Goal: Information Seeking & Learning: Learn about a topic

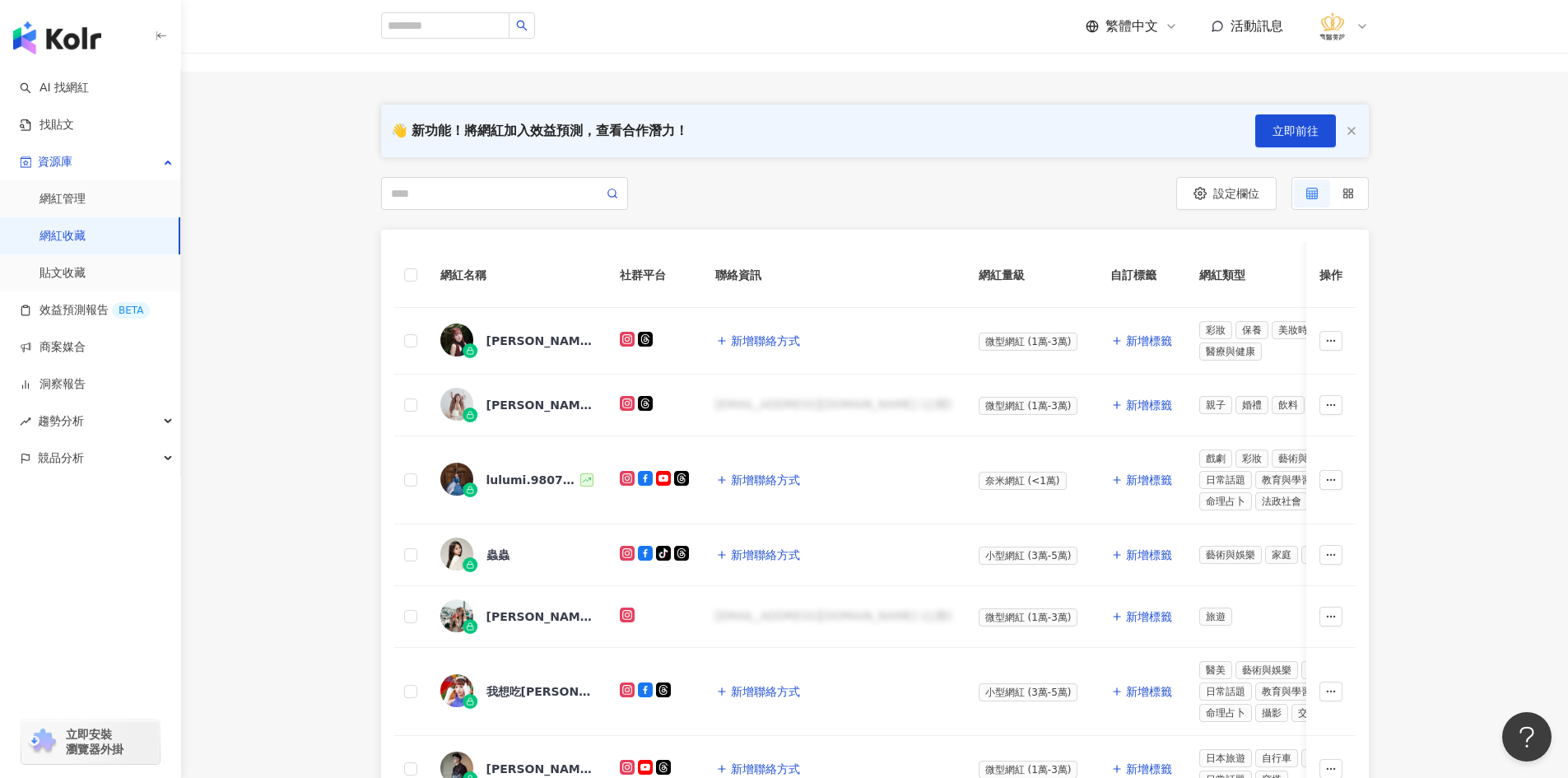
scroll to position [83, 0]
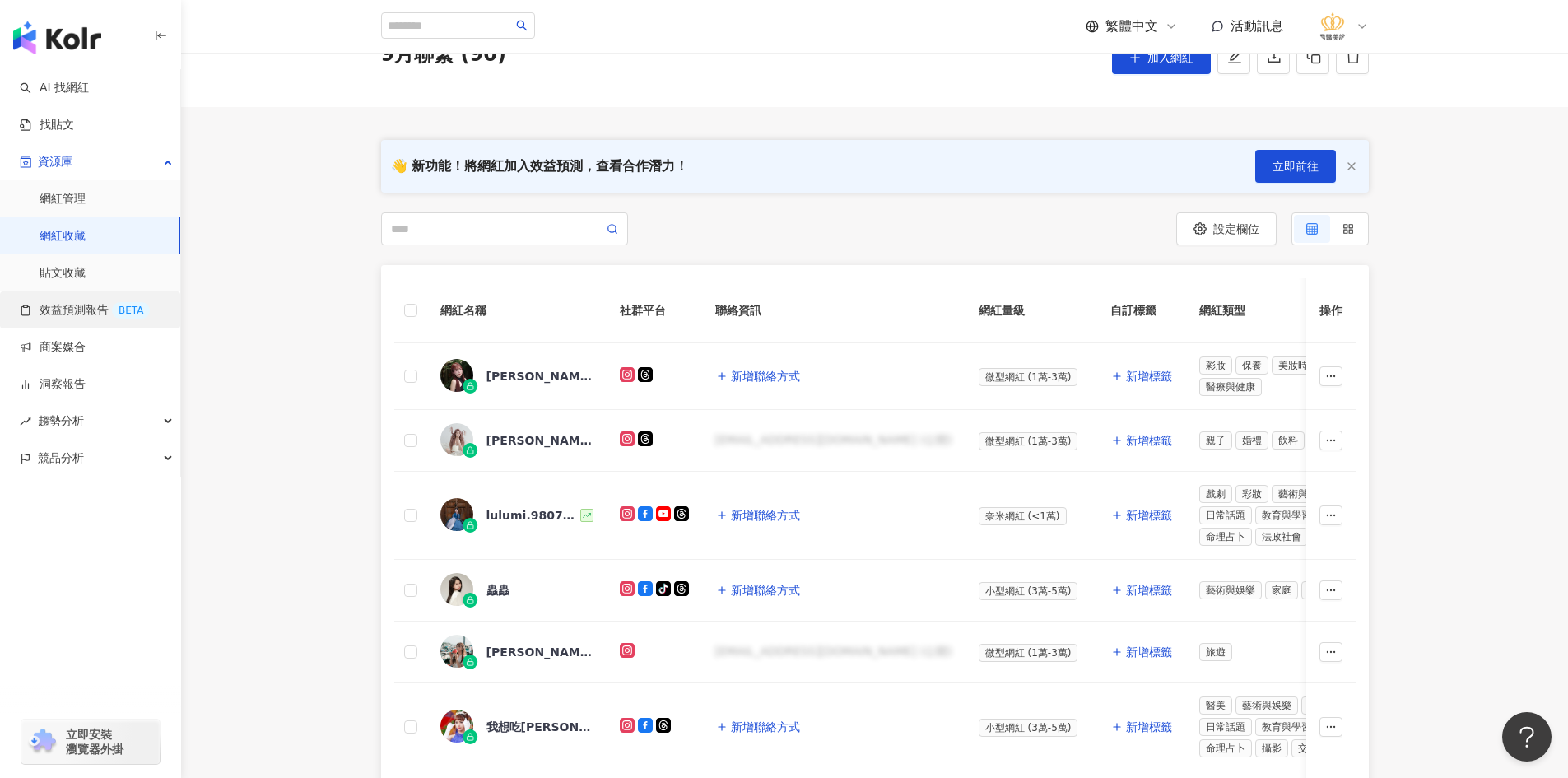
click at [98, 305] on link "效益預測報告 BETA" at bounding box center [84, 310] width 130 height 16
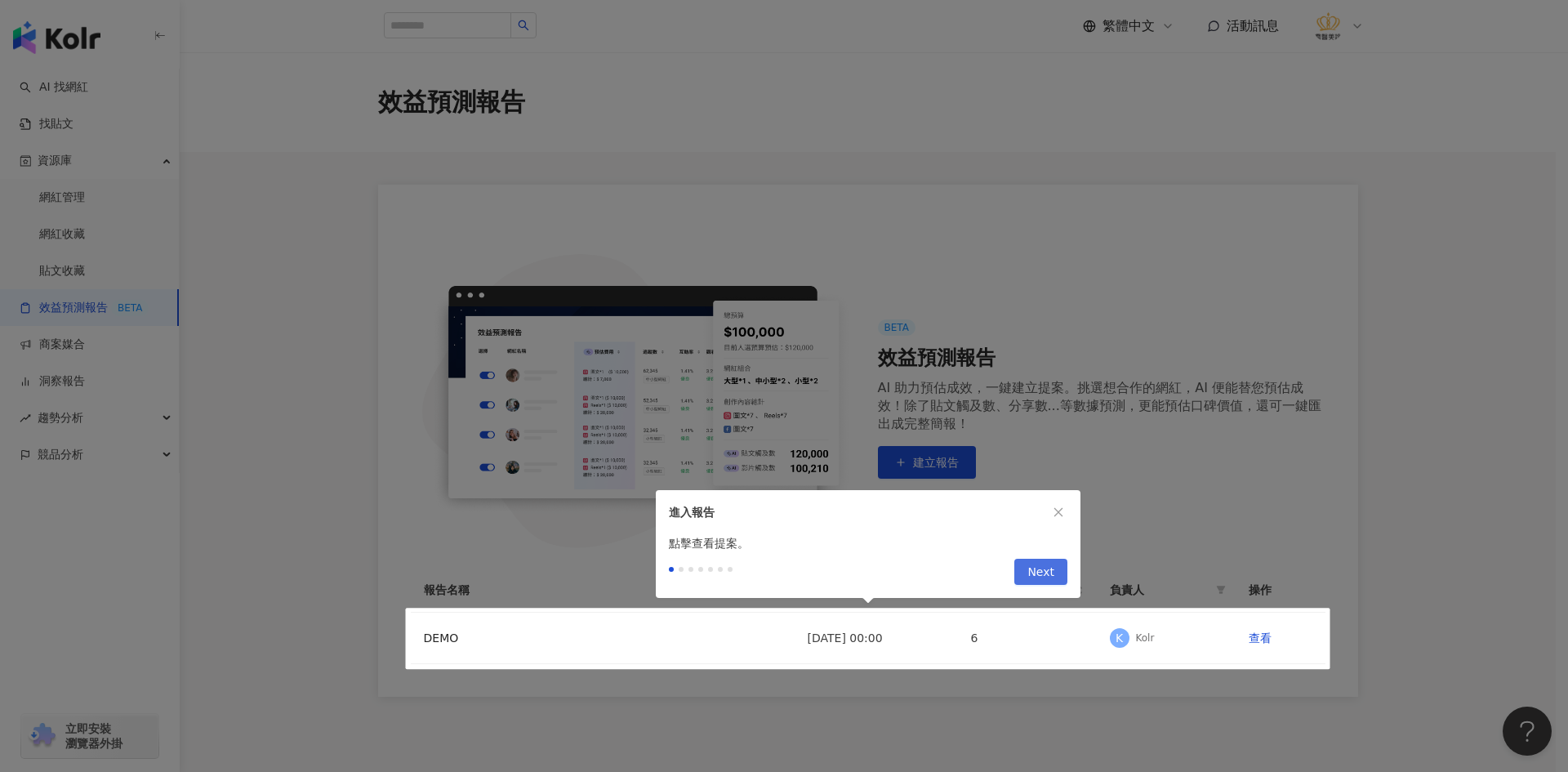
click at [1046, 568] on span "Next" at bounding box center [1040, 572] width 27 height 26
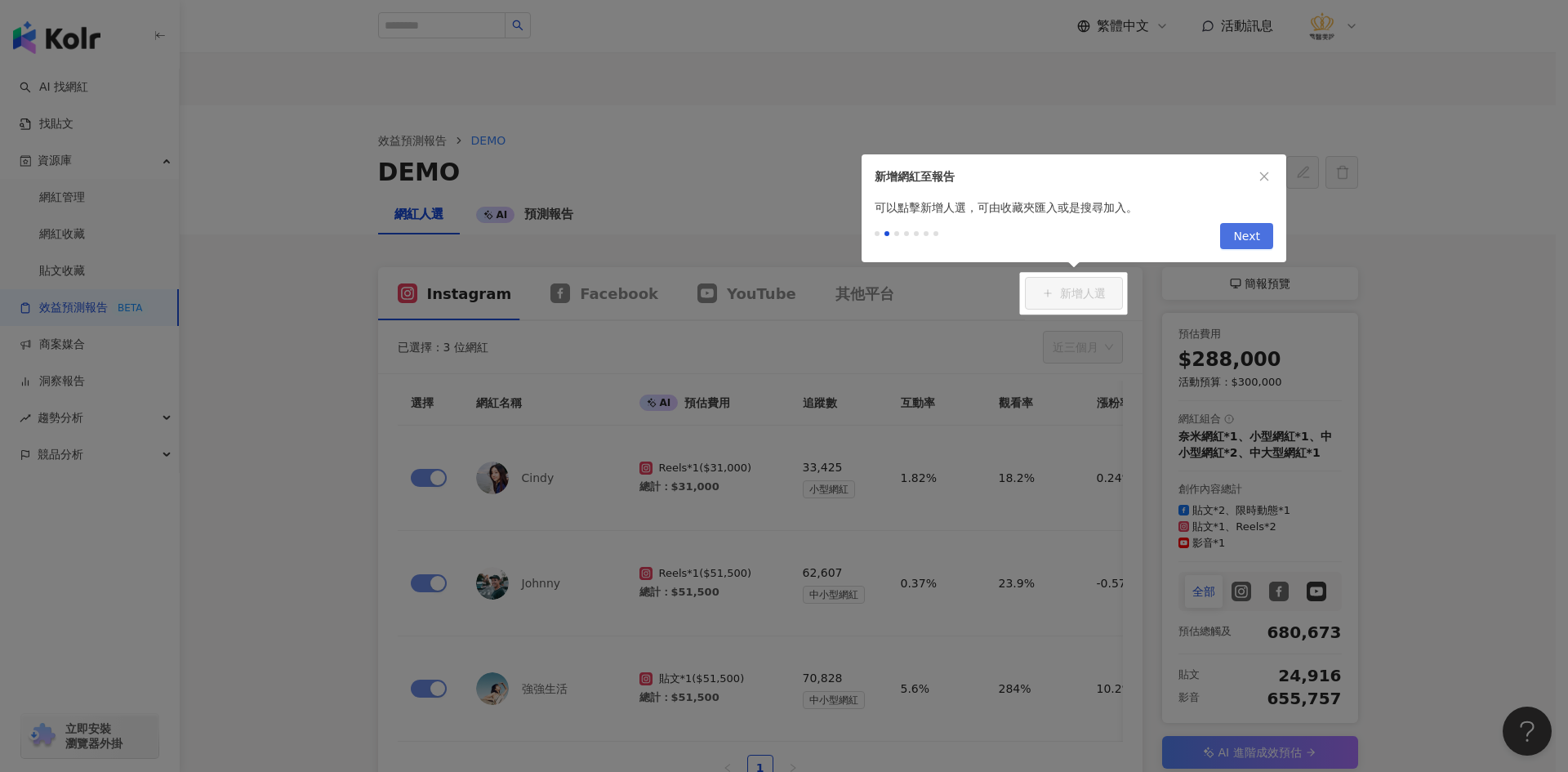
click at [1251, 240] on span "Next" at bounding box center [1247, 236] width 27 height 26
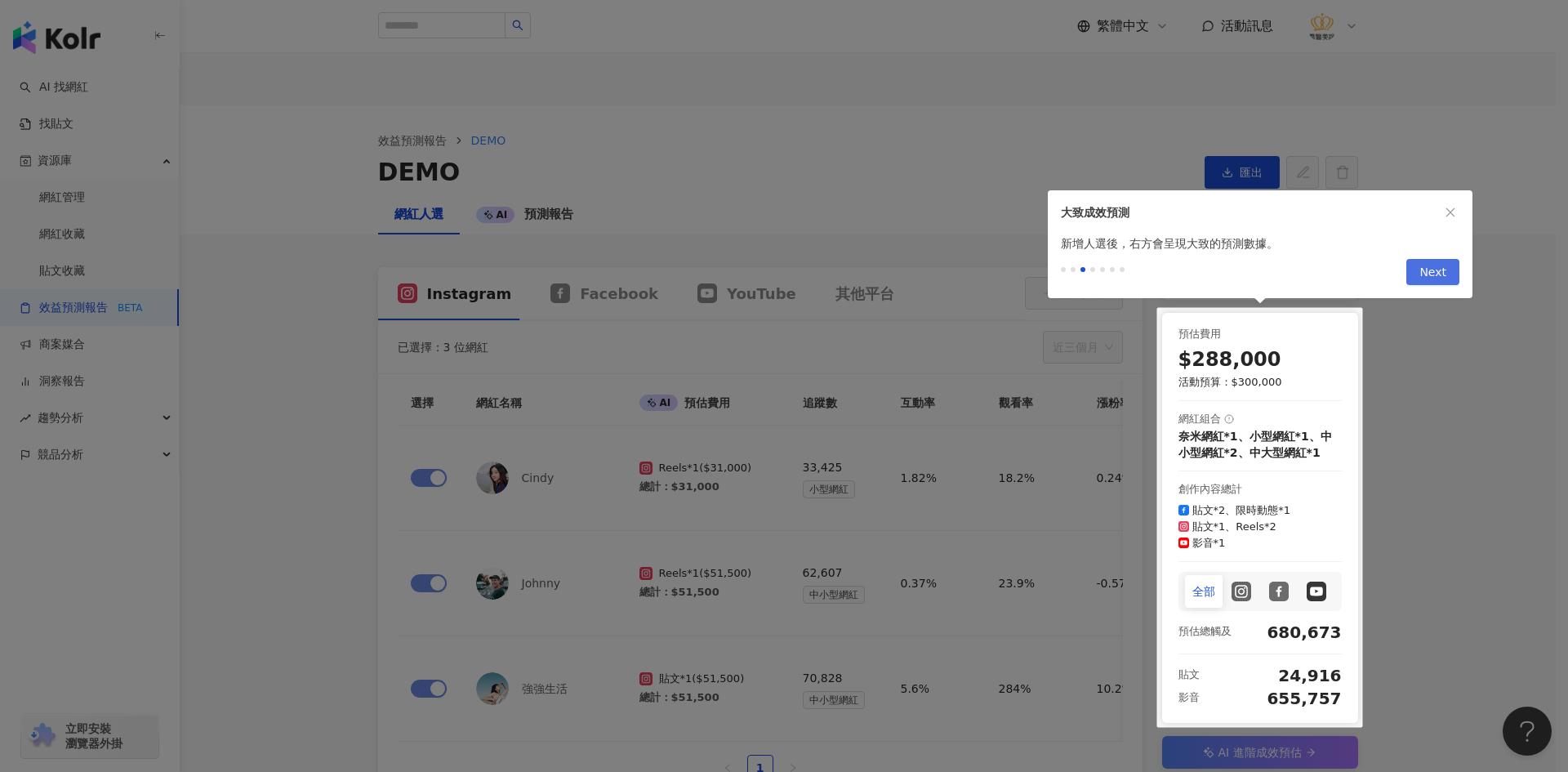
click at [1445, 274] on span "Next" at bounding box center [1433, 273] width 27 height 26
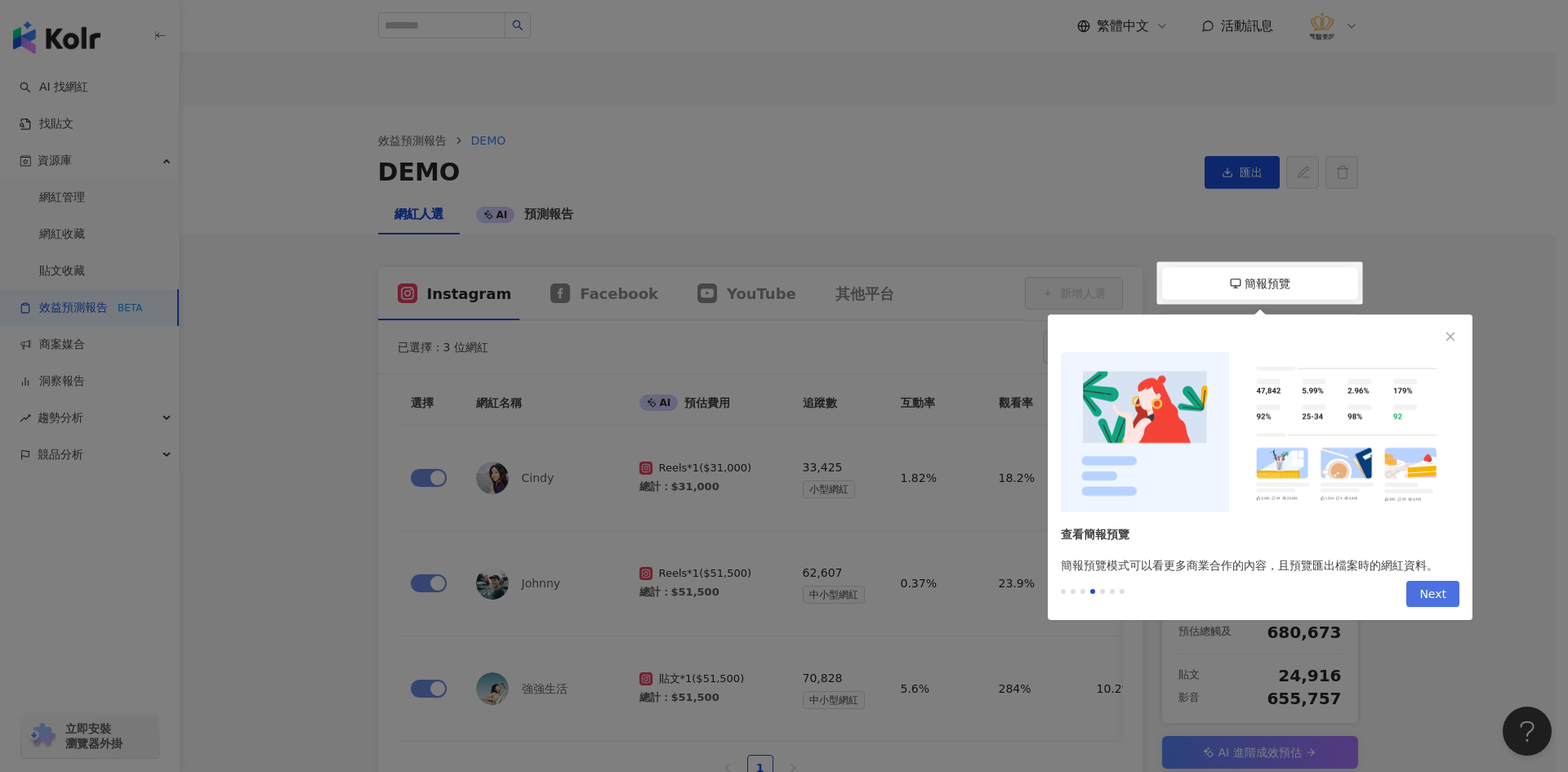
click at [1442, 593] on span "Next" at bounding box center [1433, 594] width 27 height 26
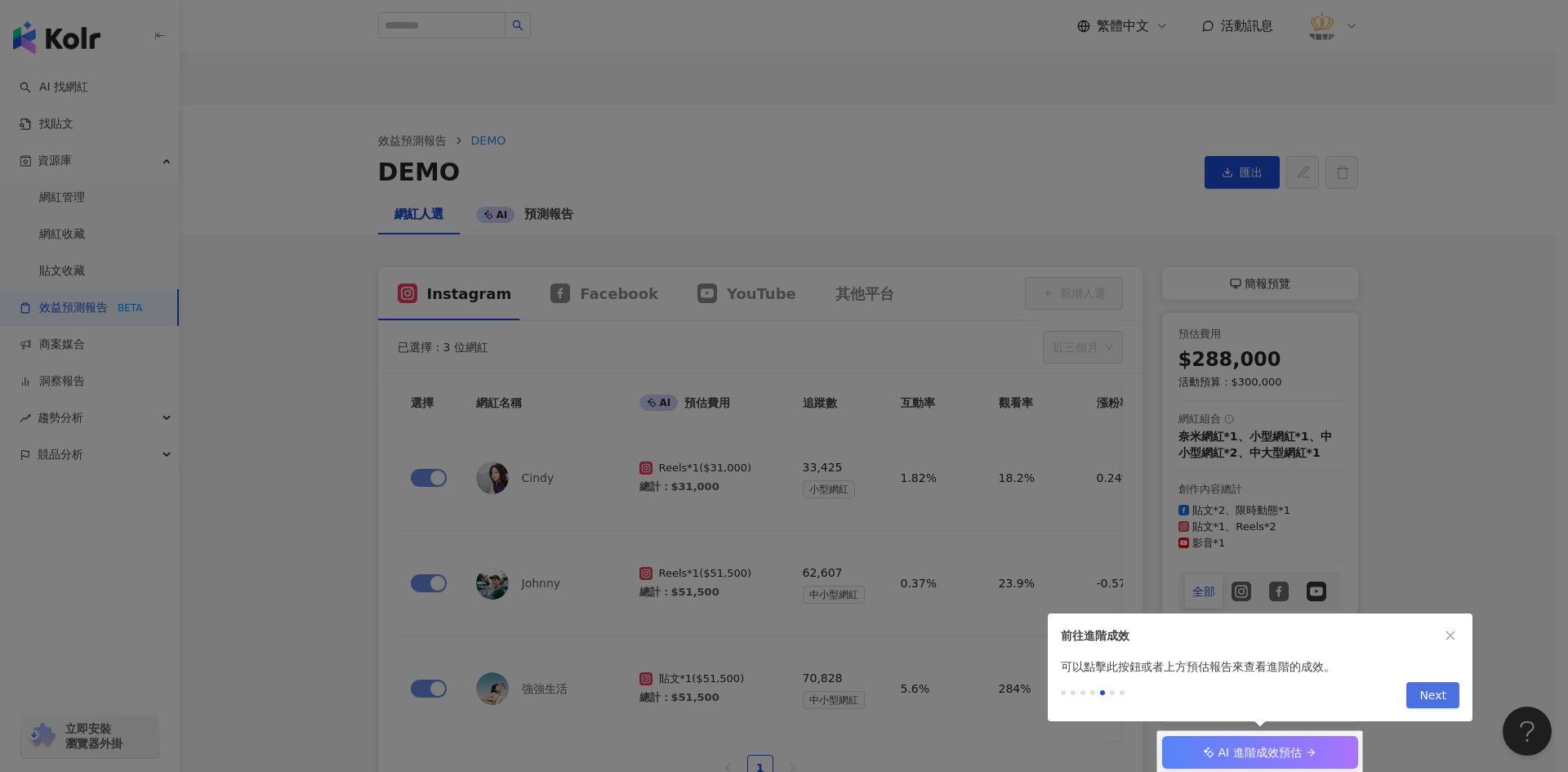
click at [1445, 700] on span "Next" at bounding box center [1433, 696] width 27 height 26
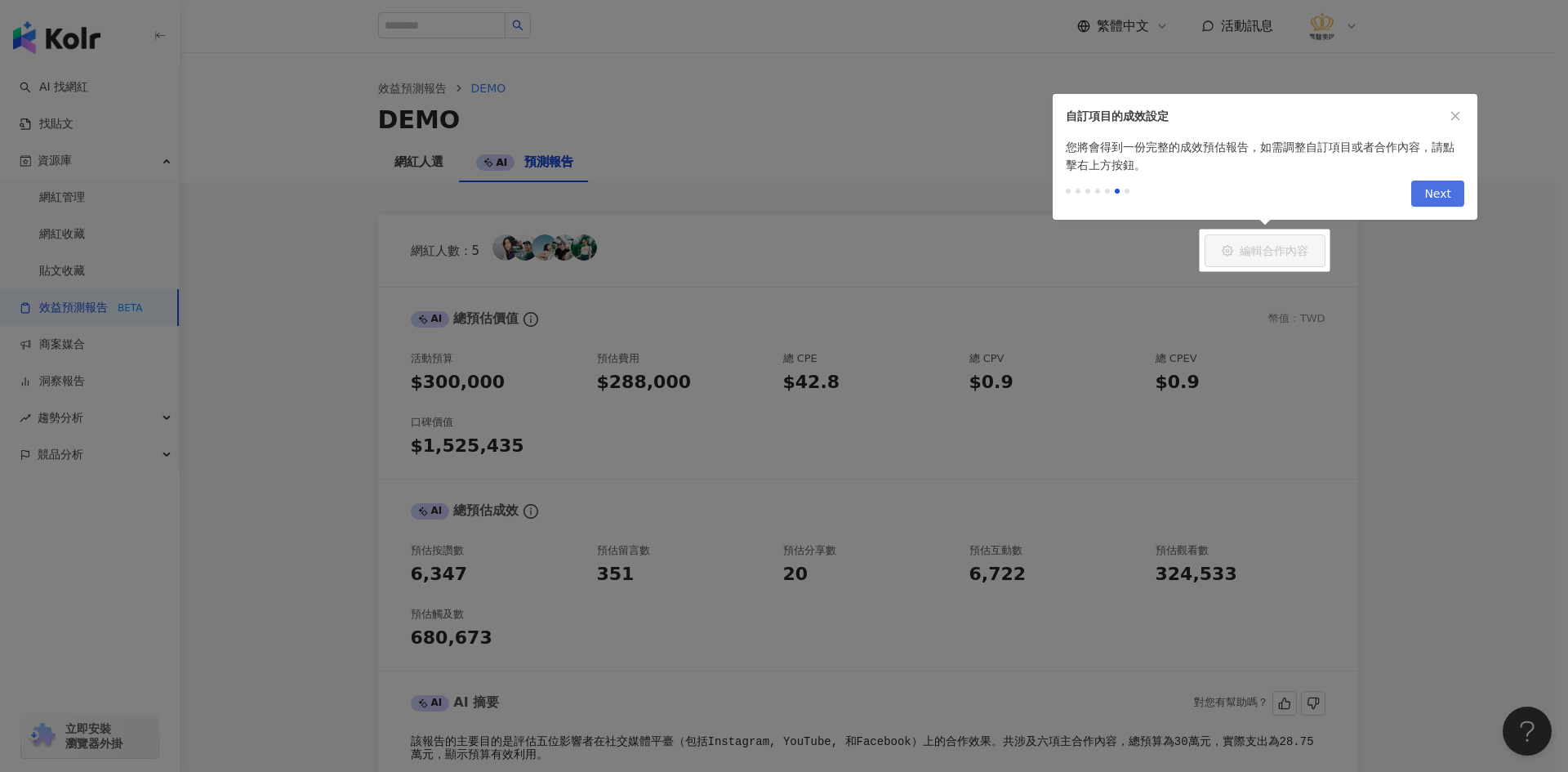
click at [1442, 192] on span "Next" at bounding box center [1437, 193] width 27 height 26
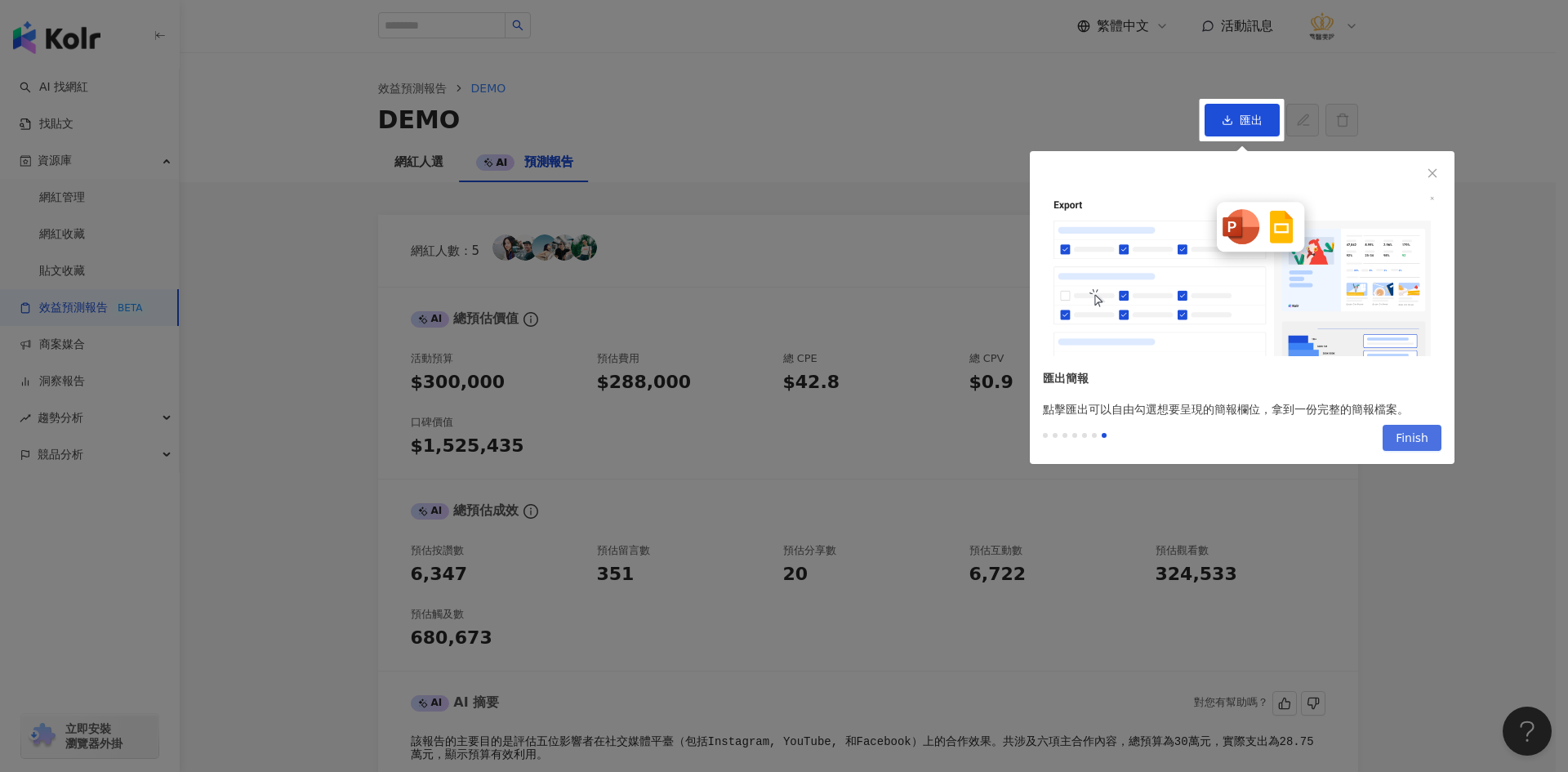
click at [1417, 442] on span "Finish" at bounding box center [1412, 438] width 32 height 26
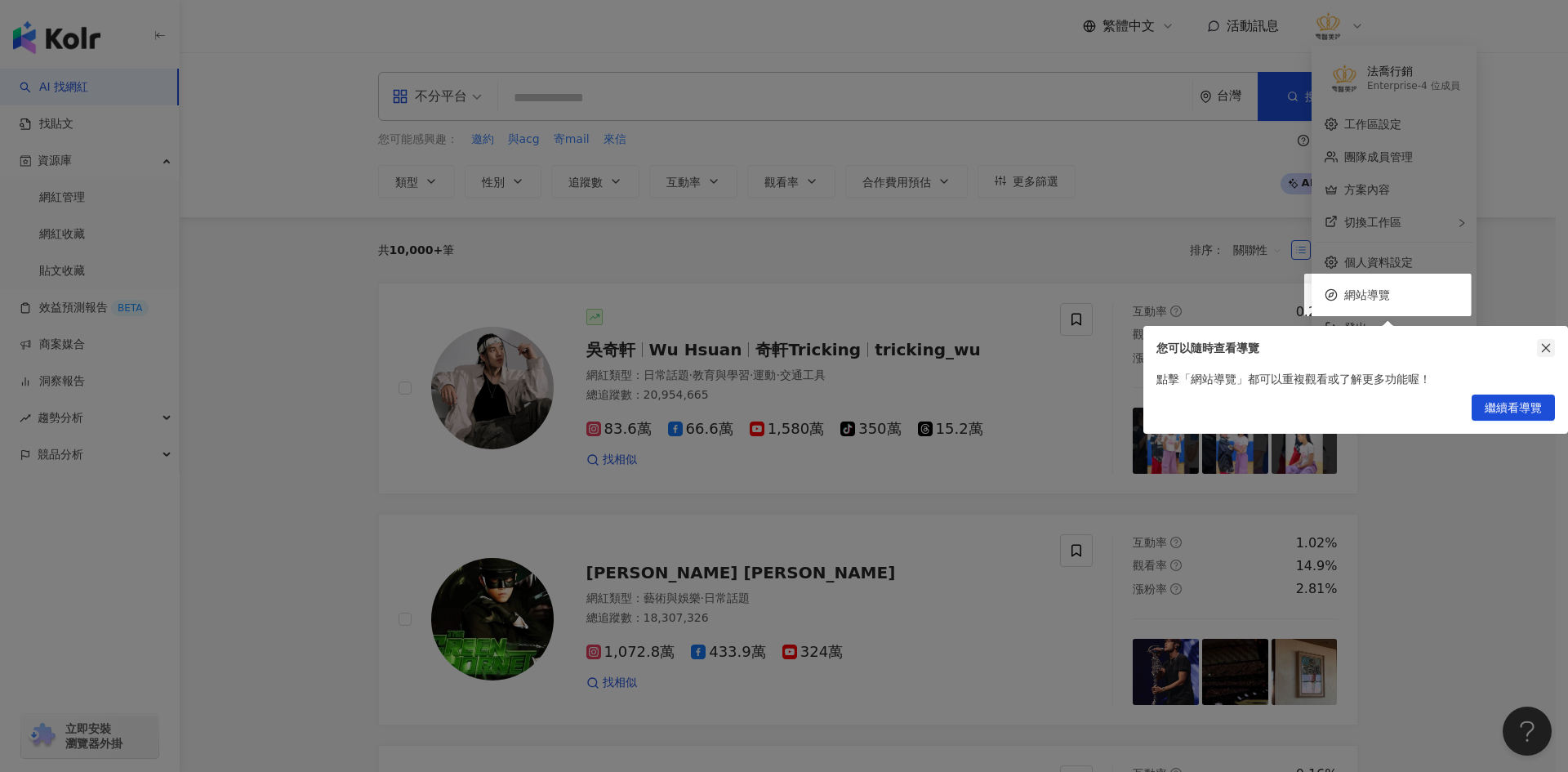
click at [1540, 349] on icon "close" at bounding box center [1546, 348] width 11 height 11
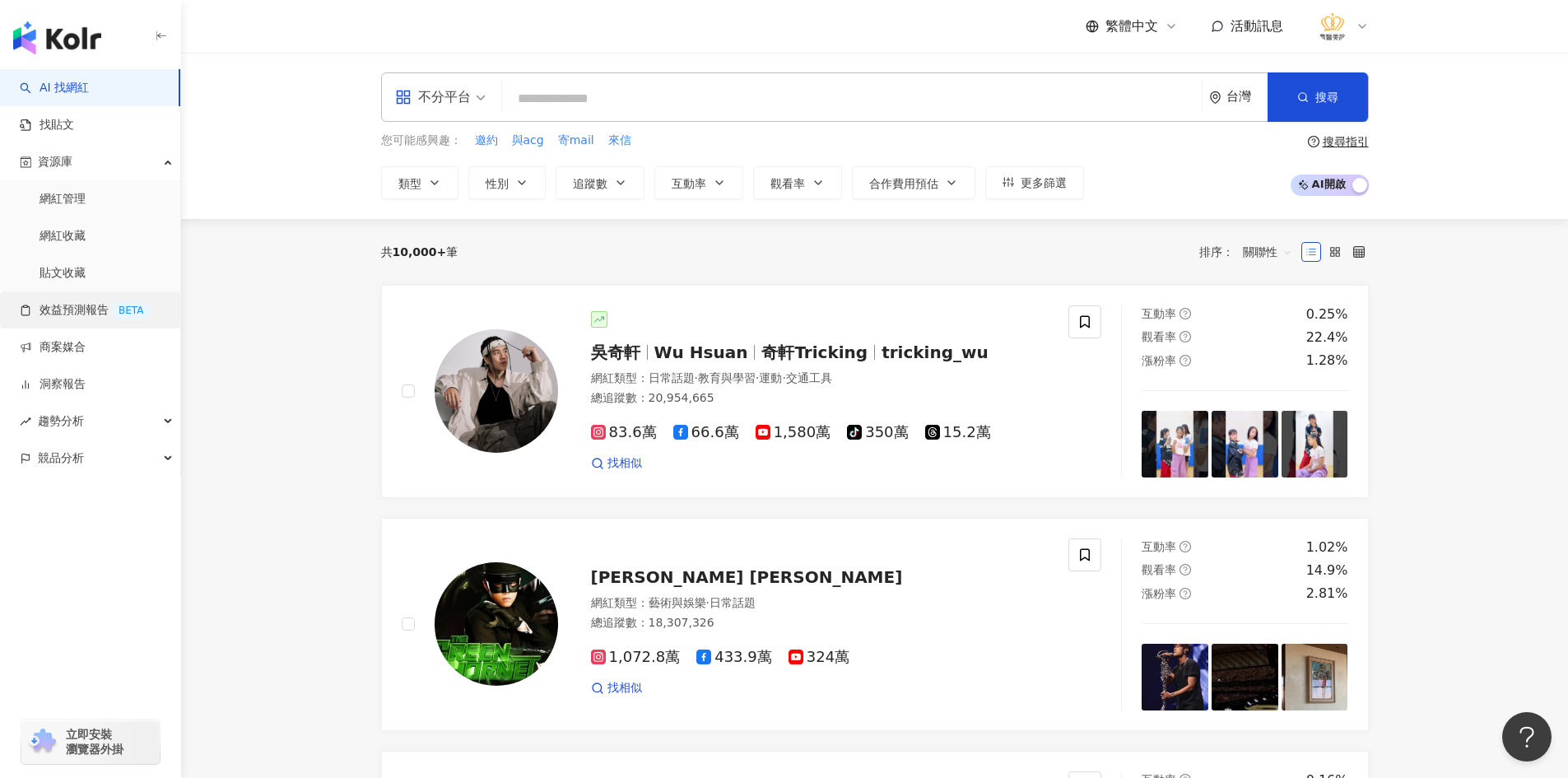
click at [75, 303] on link "效益預測報告 BETA" at bounding box center [84, 310] width 130 height 16
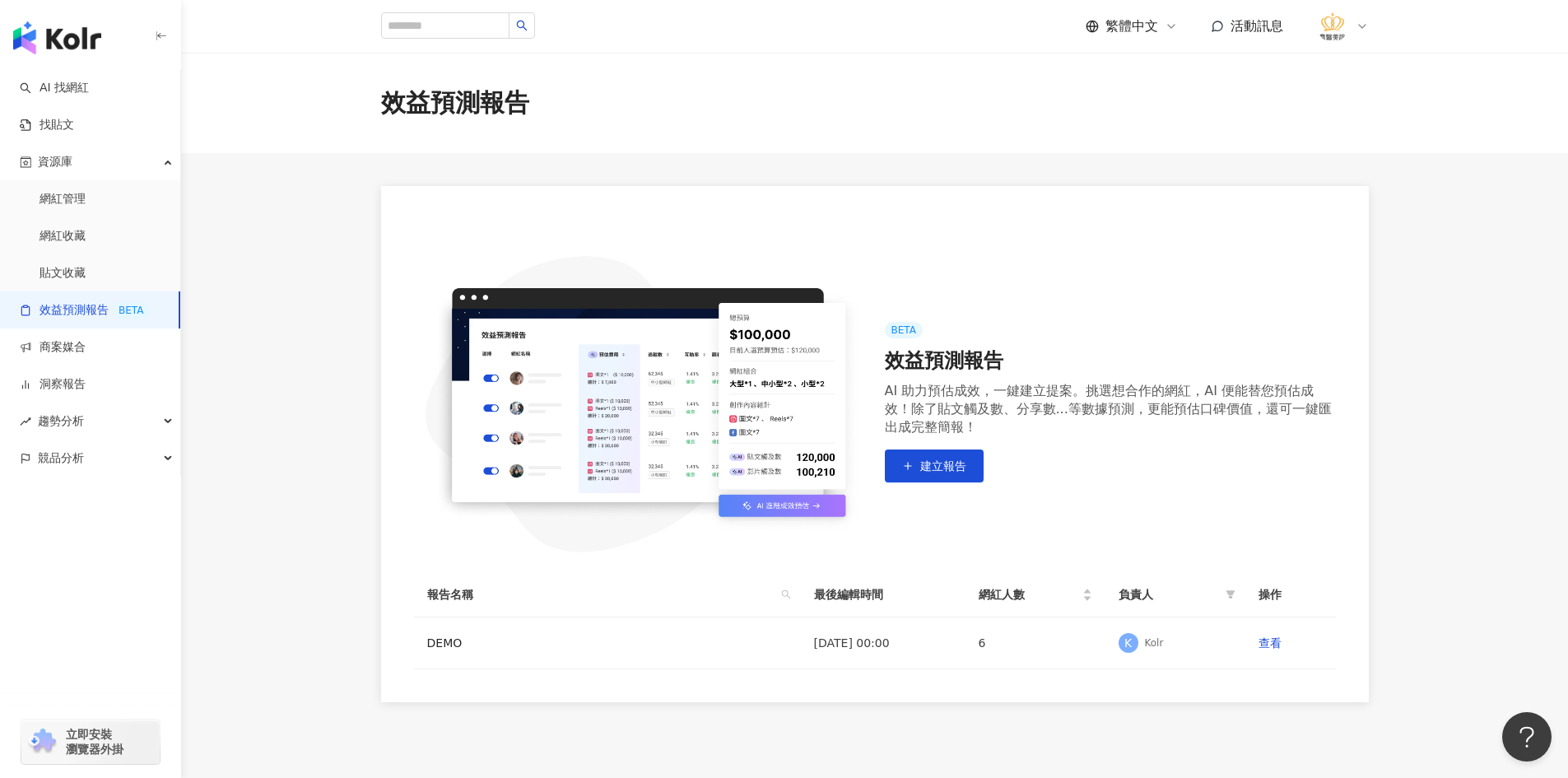
scroll to position [83, 0]
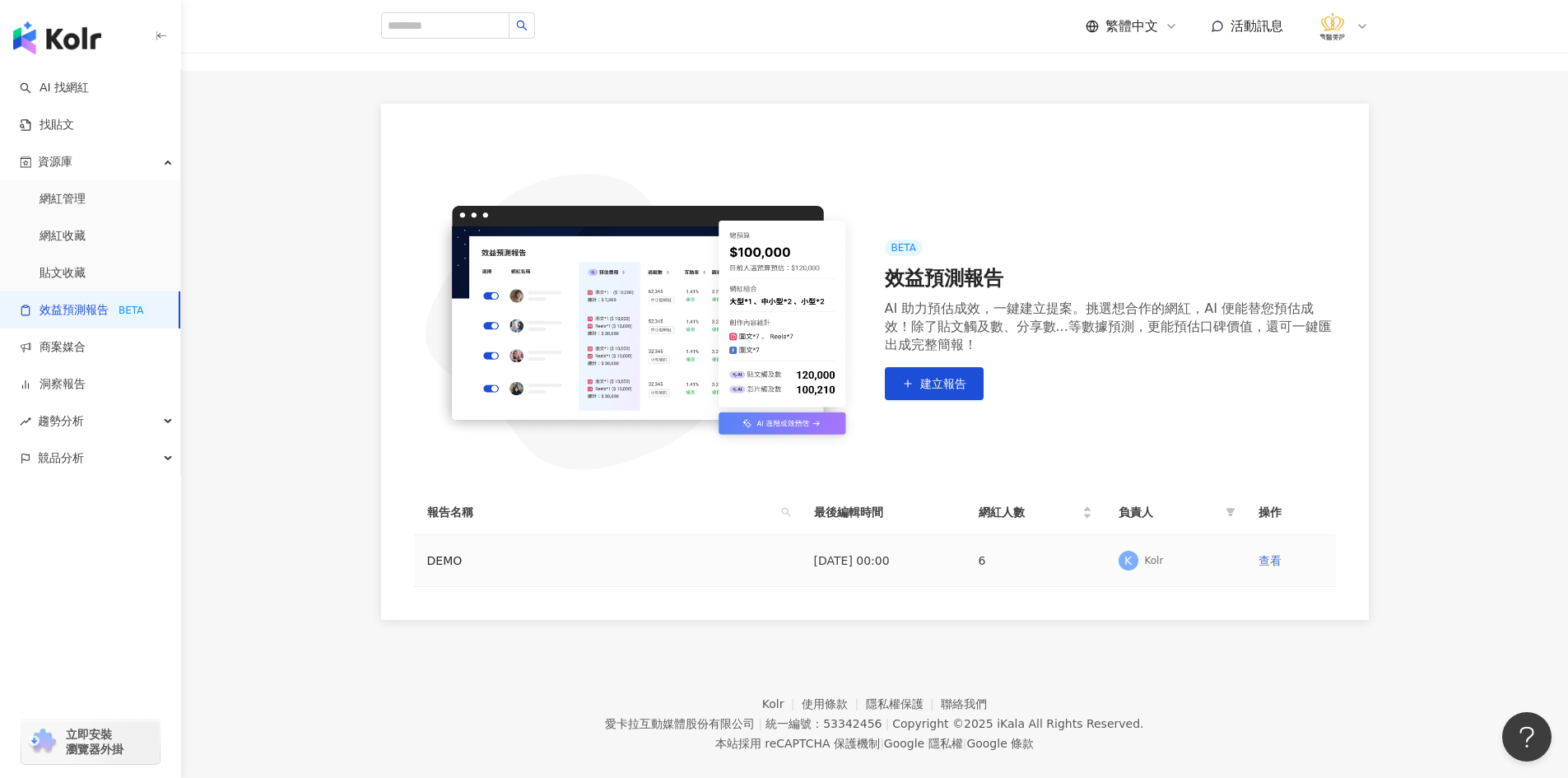
click at [1272, 561] on link "查看" at bounding box center [1270, 561] width 23 height 13
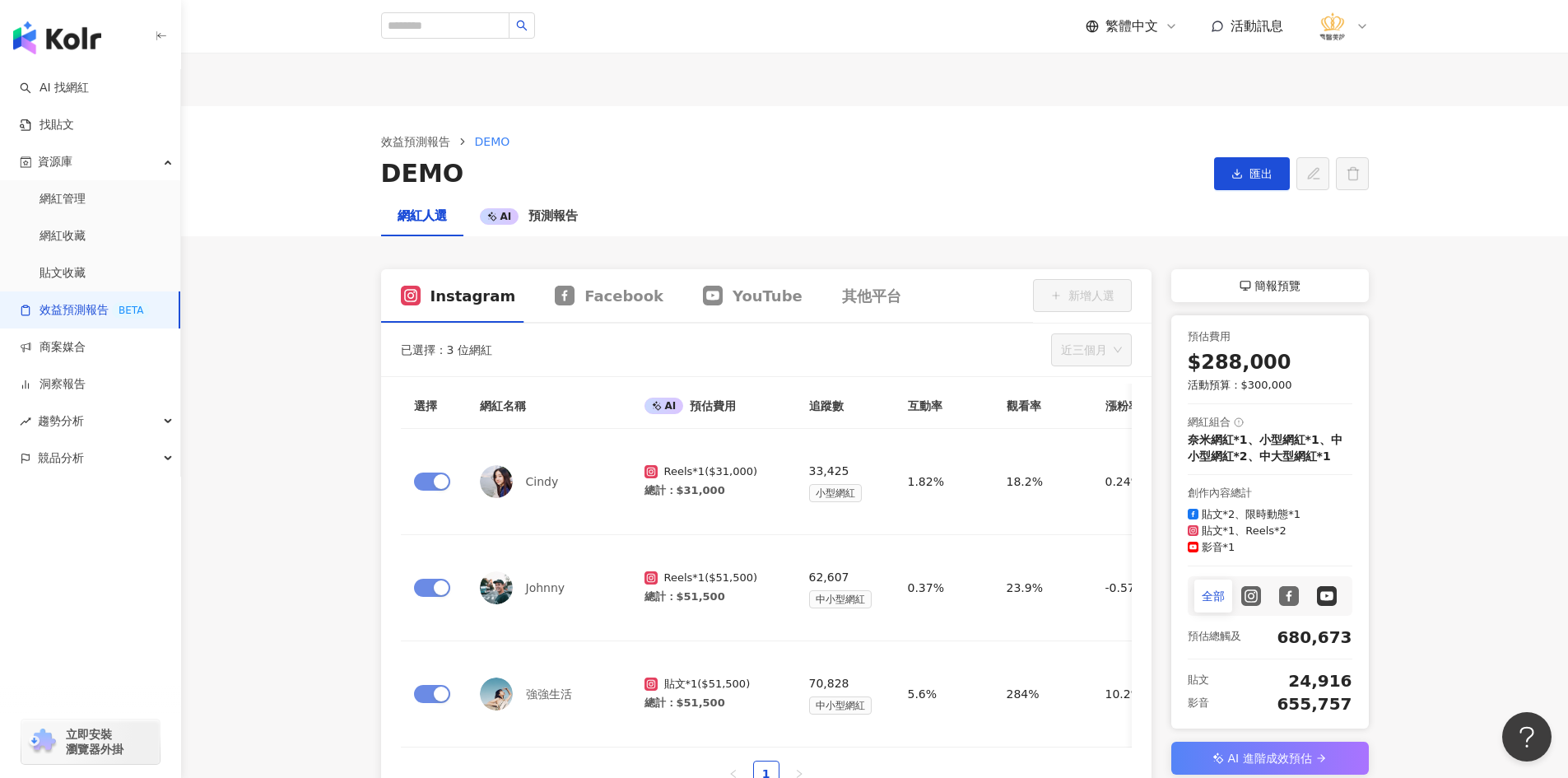
scroll to position [83, 0]
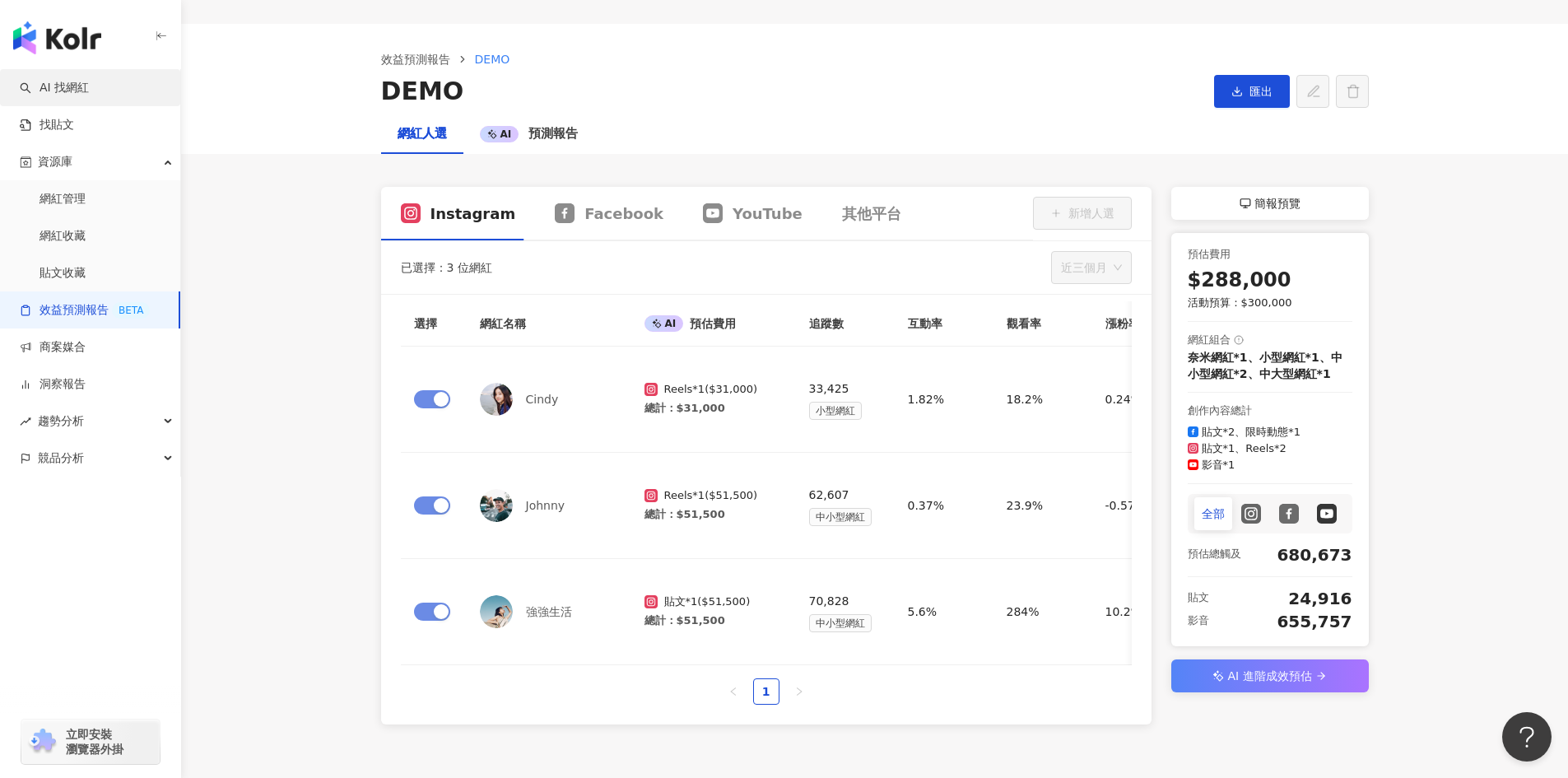
click at [60, 92] on link "AI 找網紅" at bounding box center [55, 87] width 69 height 16
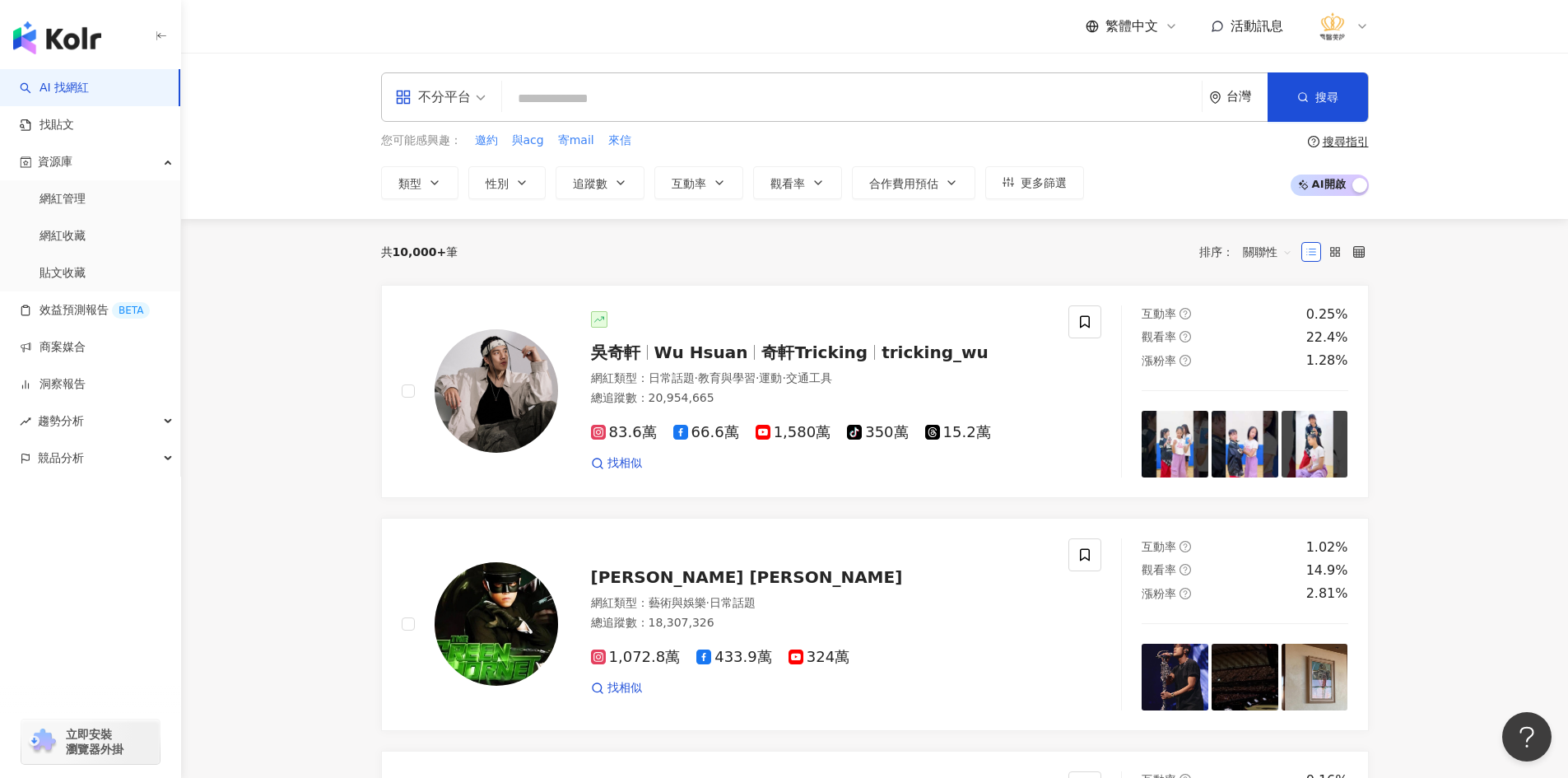
click at [606, 109] on input "search" at bounding box center [852, 99] width 687 height 32
click at [488, 140] on span "邀約" at bounding box center [487, 140] width 23 height 16
type input "**"
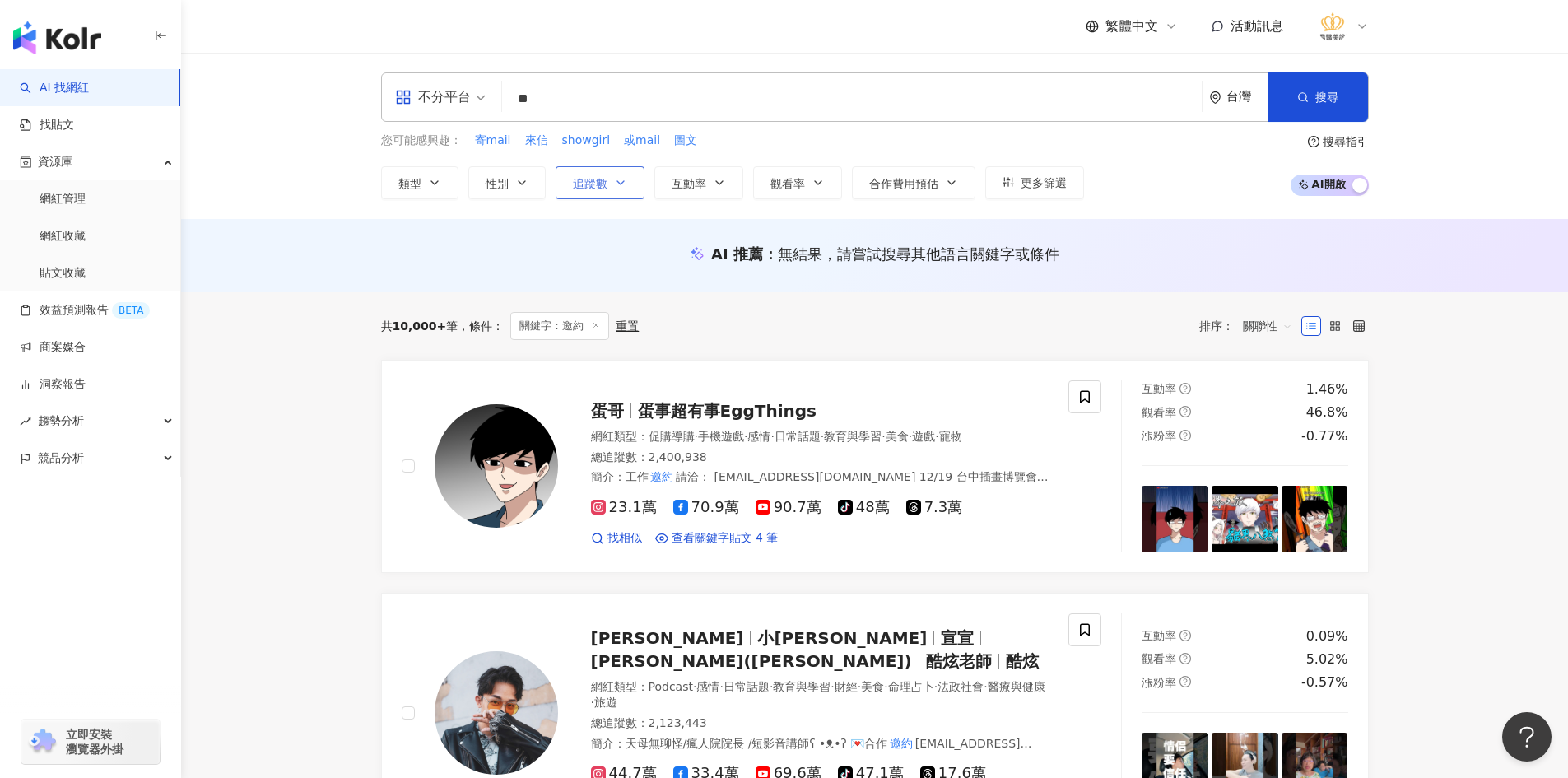
click at [590, 181] on span "追蹤數" at bounding box center [591, 183] width 35 height 13
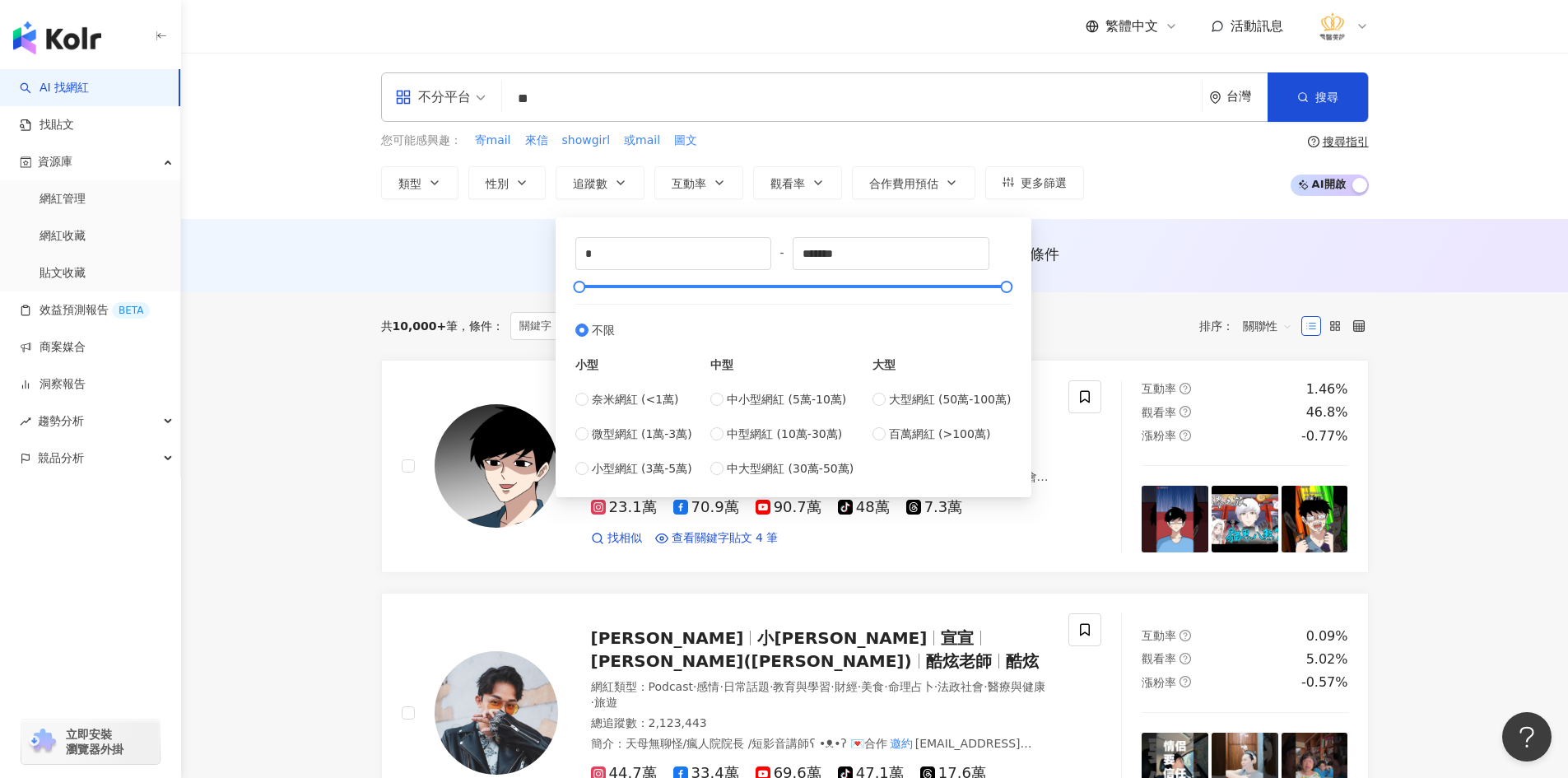
click at [614, 273] on div "* - ******* 不限 小型 奈米網紅 (<1萬) 微型網紅 (1萬-3萬) 小型網紅 (3萬-5萬) 中型 中小型網紅 (5萬-10萬) 中型網紅 (…" at bounding box center [793, 357] width 436 height 240
click at [623, 256] on input "*" at bounding box center [673, 254] width 195 height 32
type input "*"
type input "****"
click at [889, 265] on input "*******" at bounding box center [890, 254] width 195 height 32
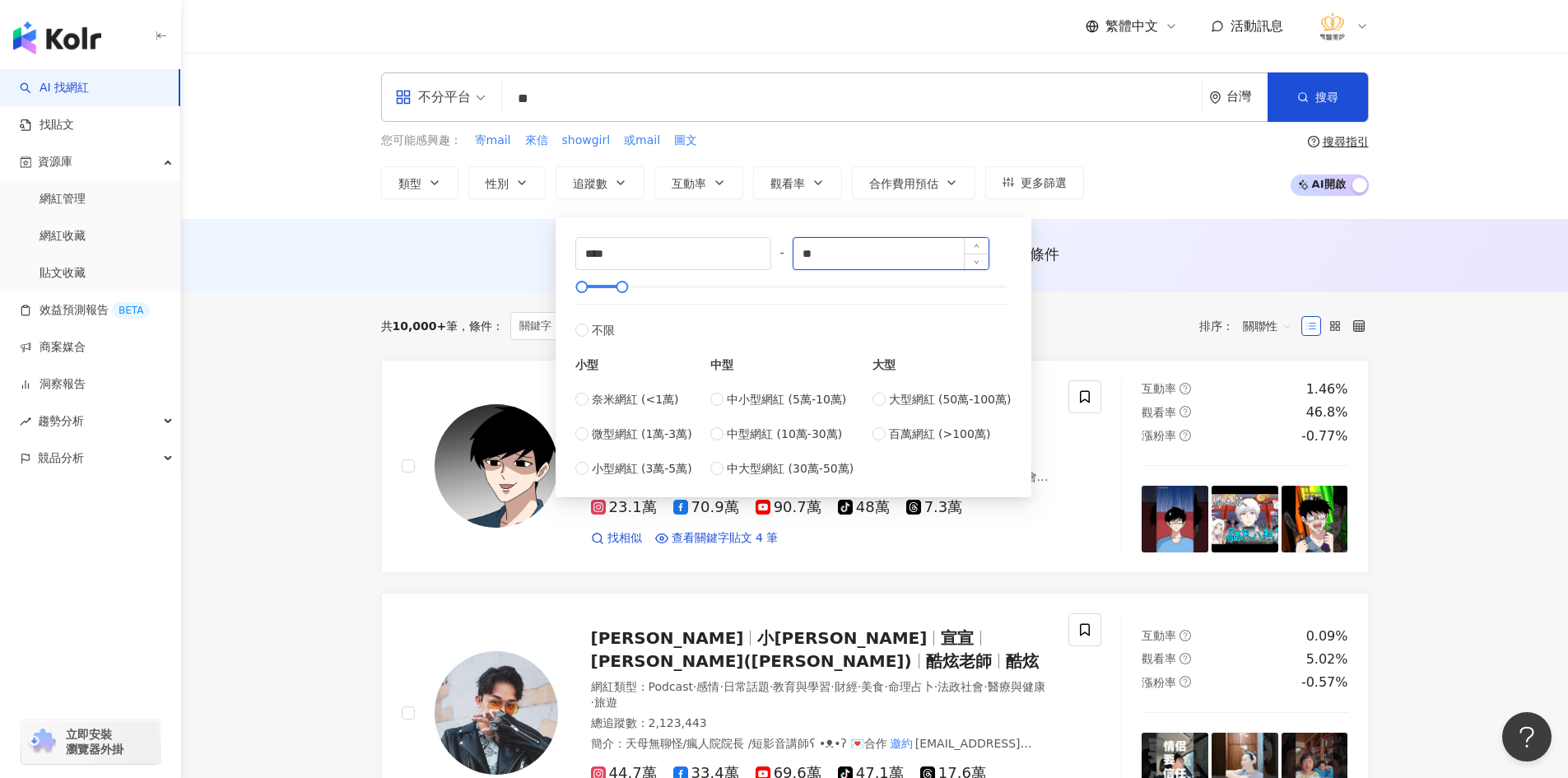
type input "*"
type input "*****"
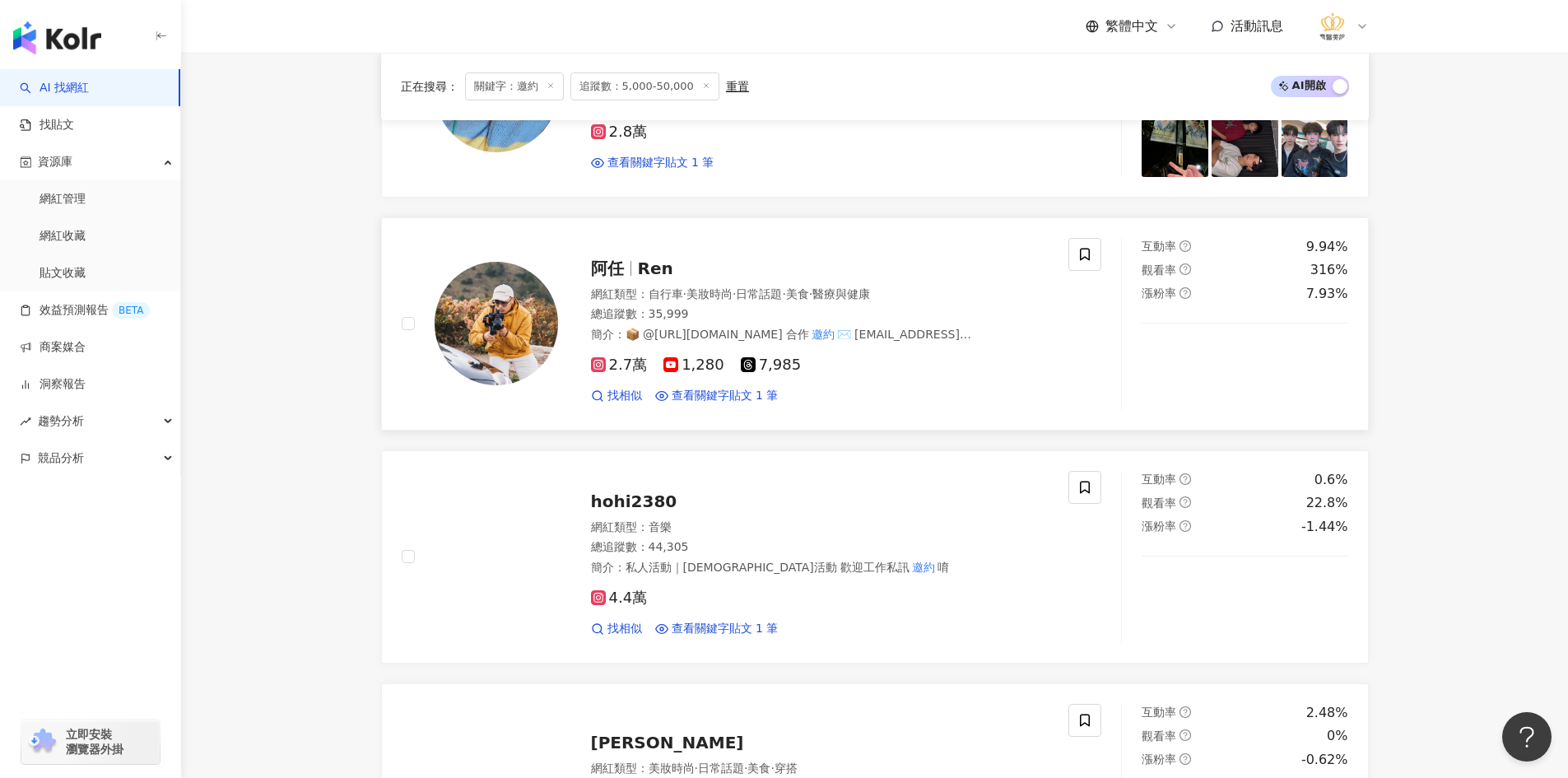
scroll to position [742, 0]
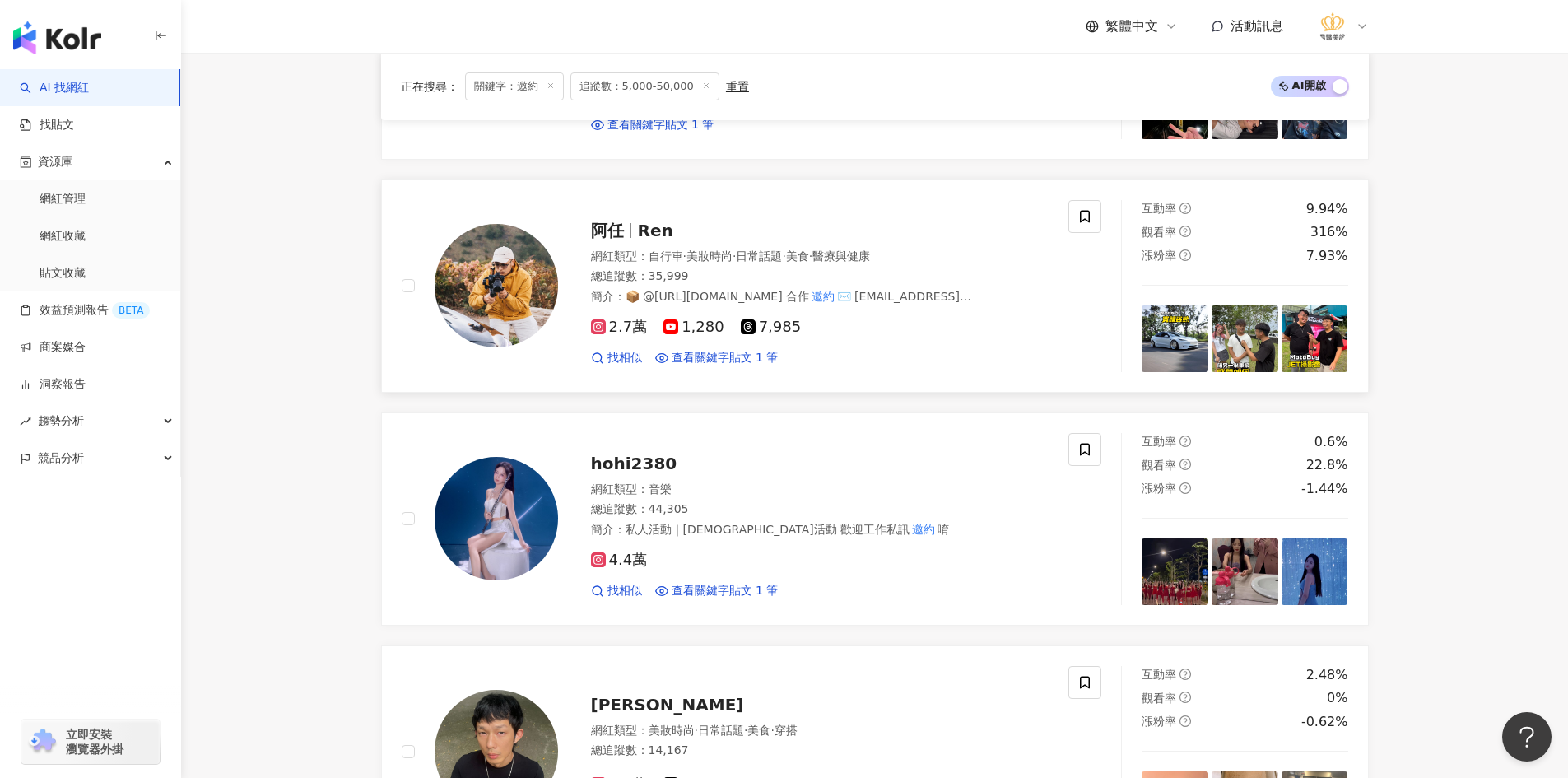
click at [498, 308] on img at bounding box center [496, 285] width 124 height 124
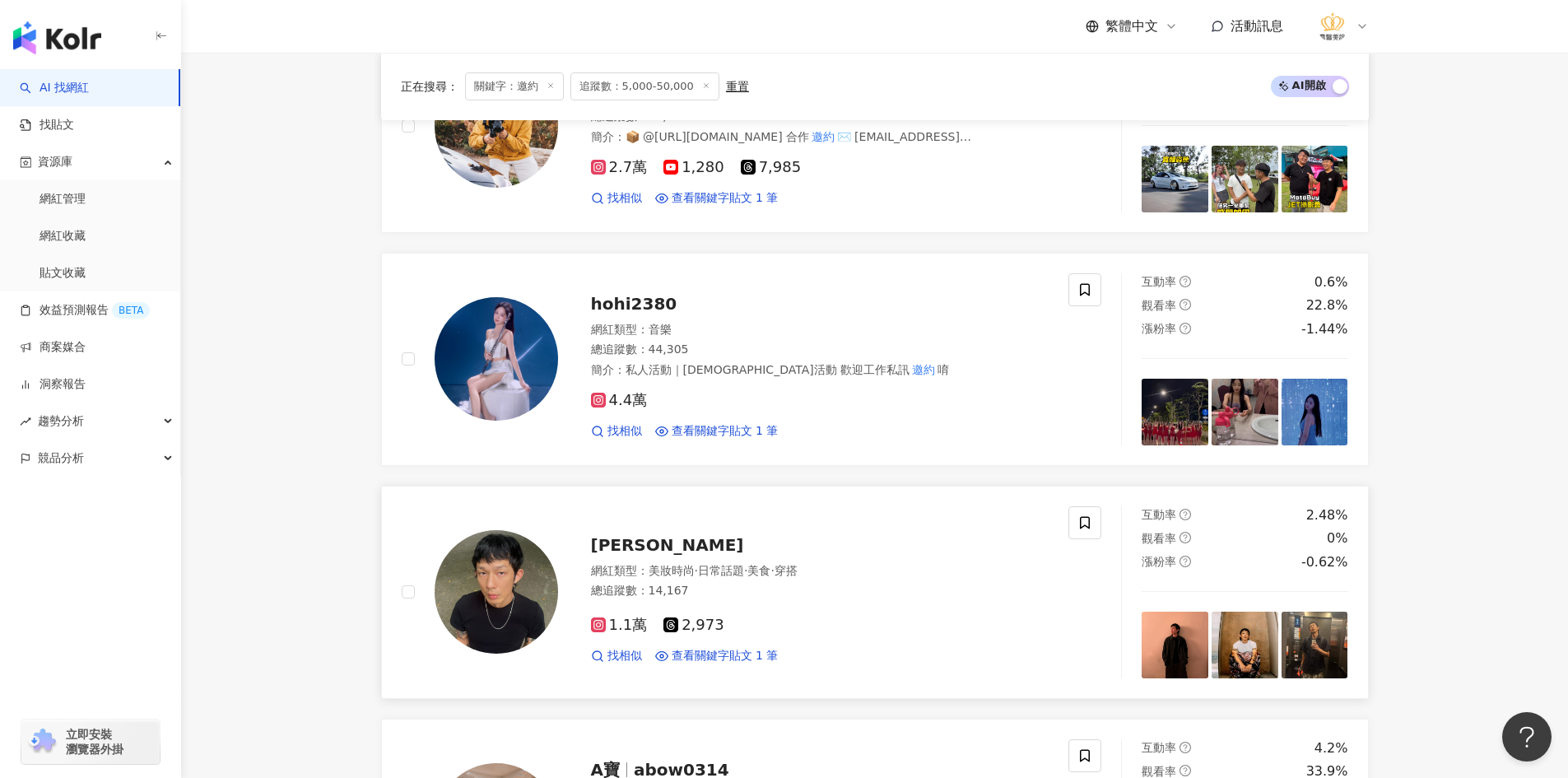
scroll to position [906, 0]
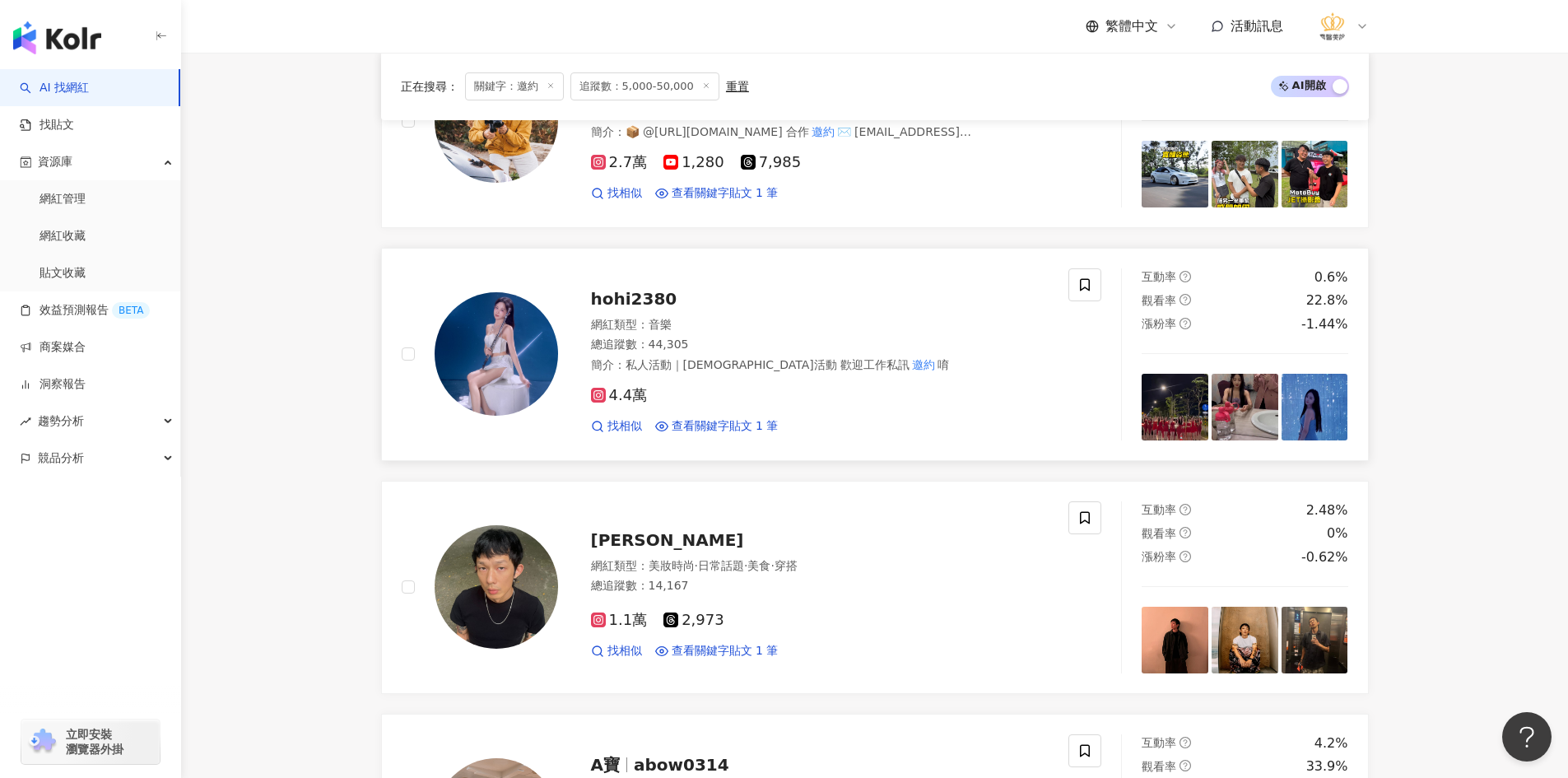
click at [492, 377] on img at bounding box center [496, 353] width 124 height 124
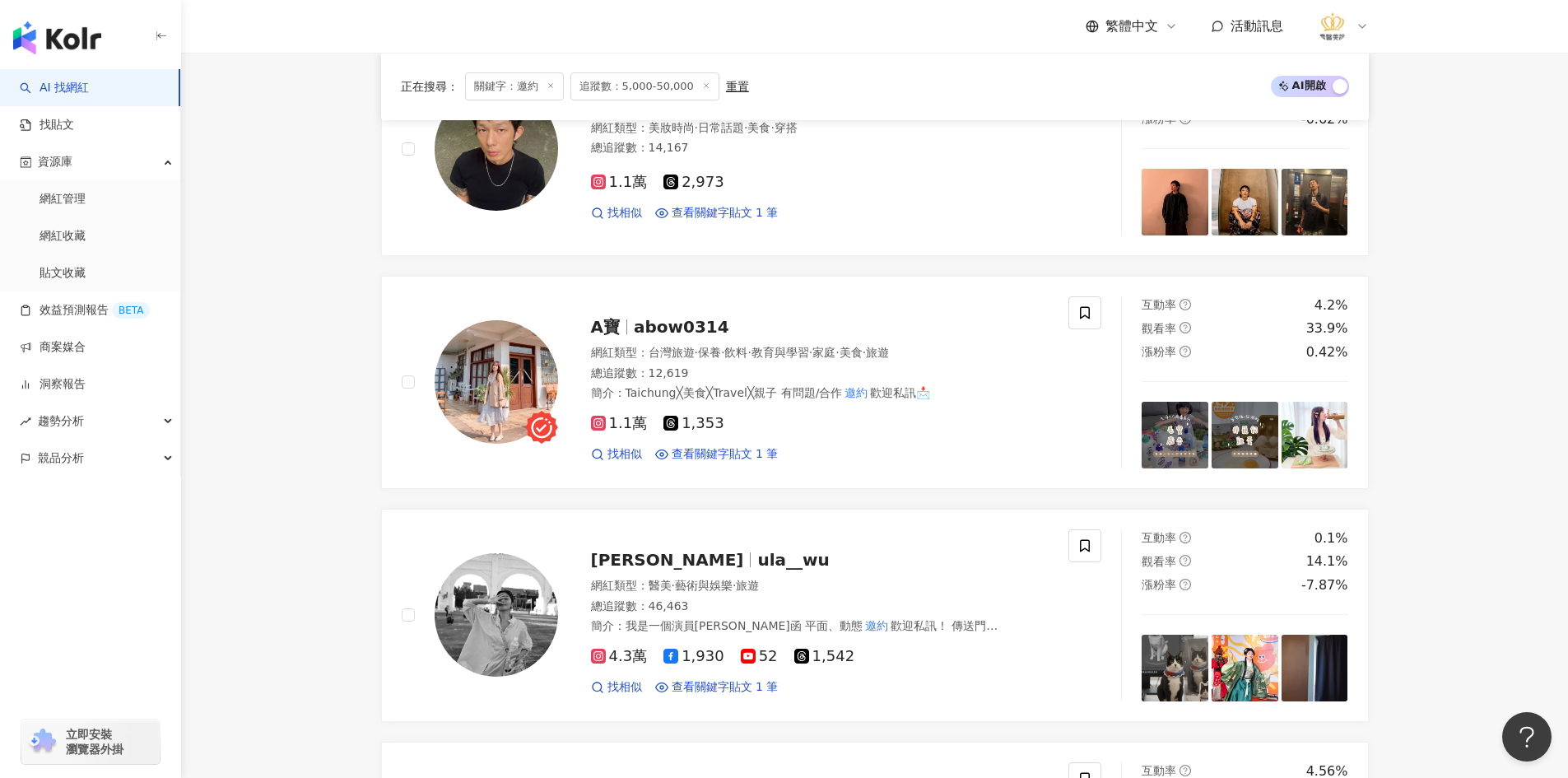
scroll to position [1399, 0]
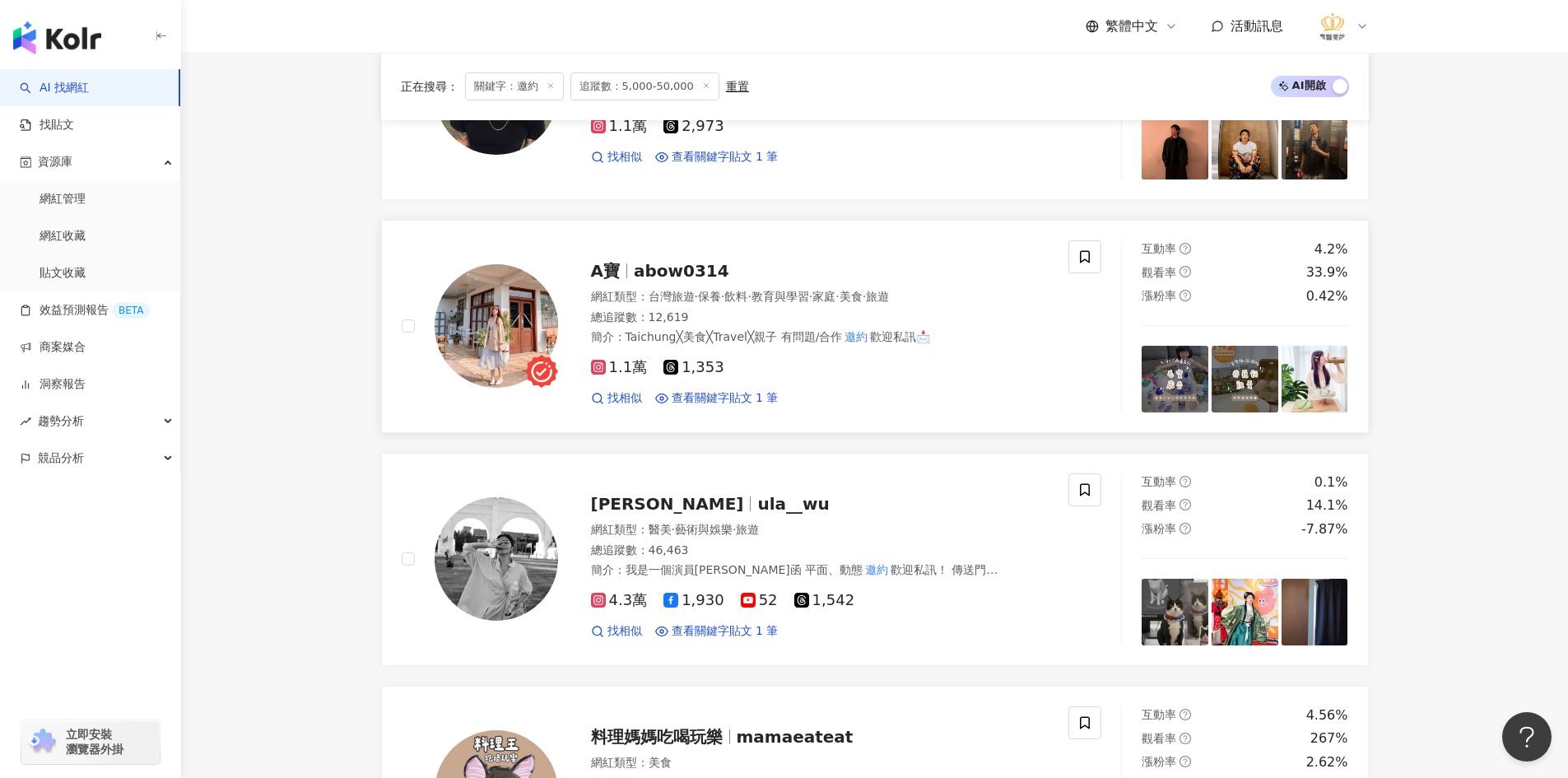
click at [516, 323] on img at bounding box center [496, 326] width 124 height 124
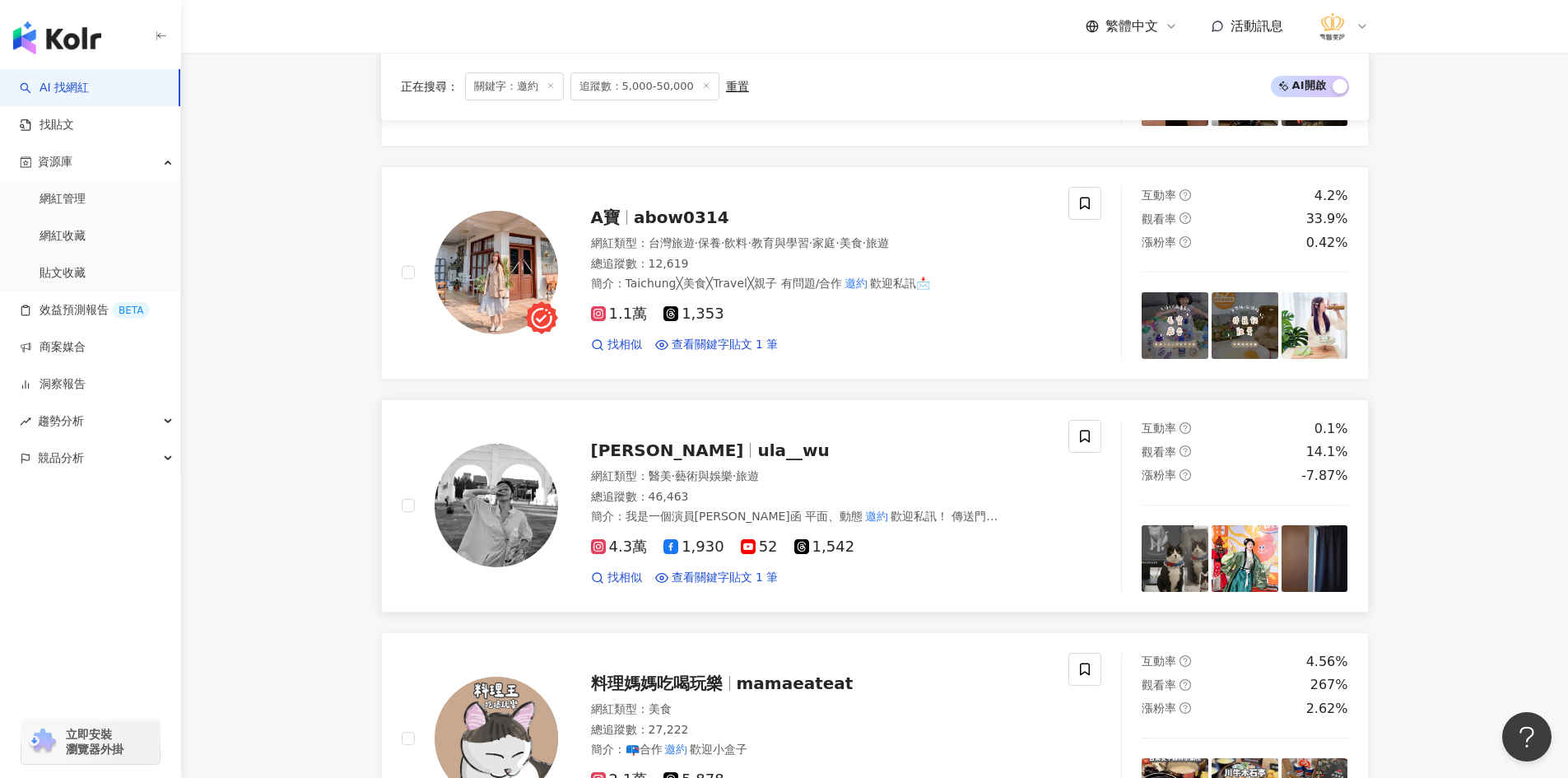
scroll to position [1482, 0]
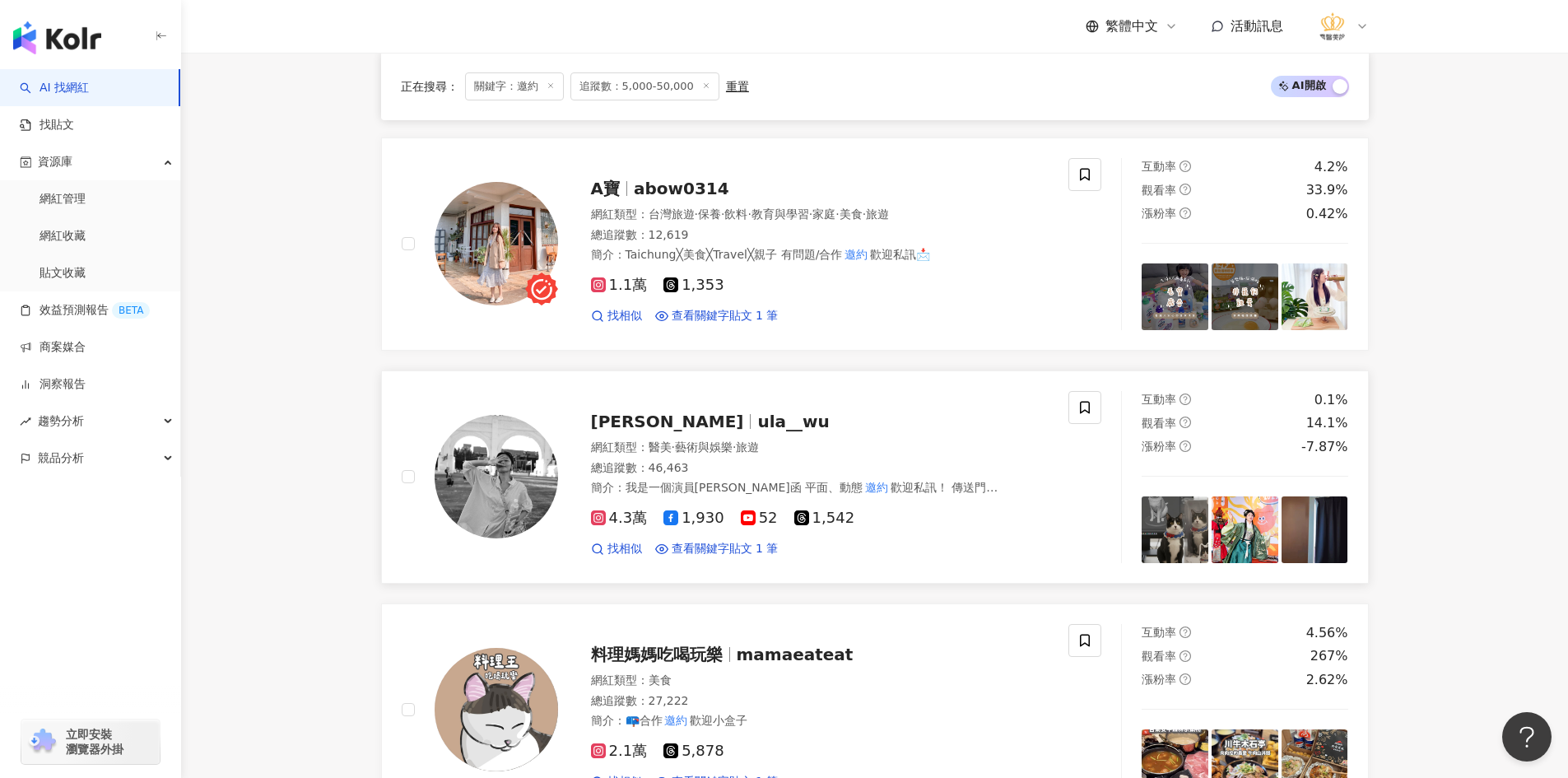
click at [487, 467] on img at bounding box center [496, 476] width 124 height 124
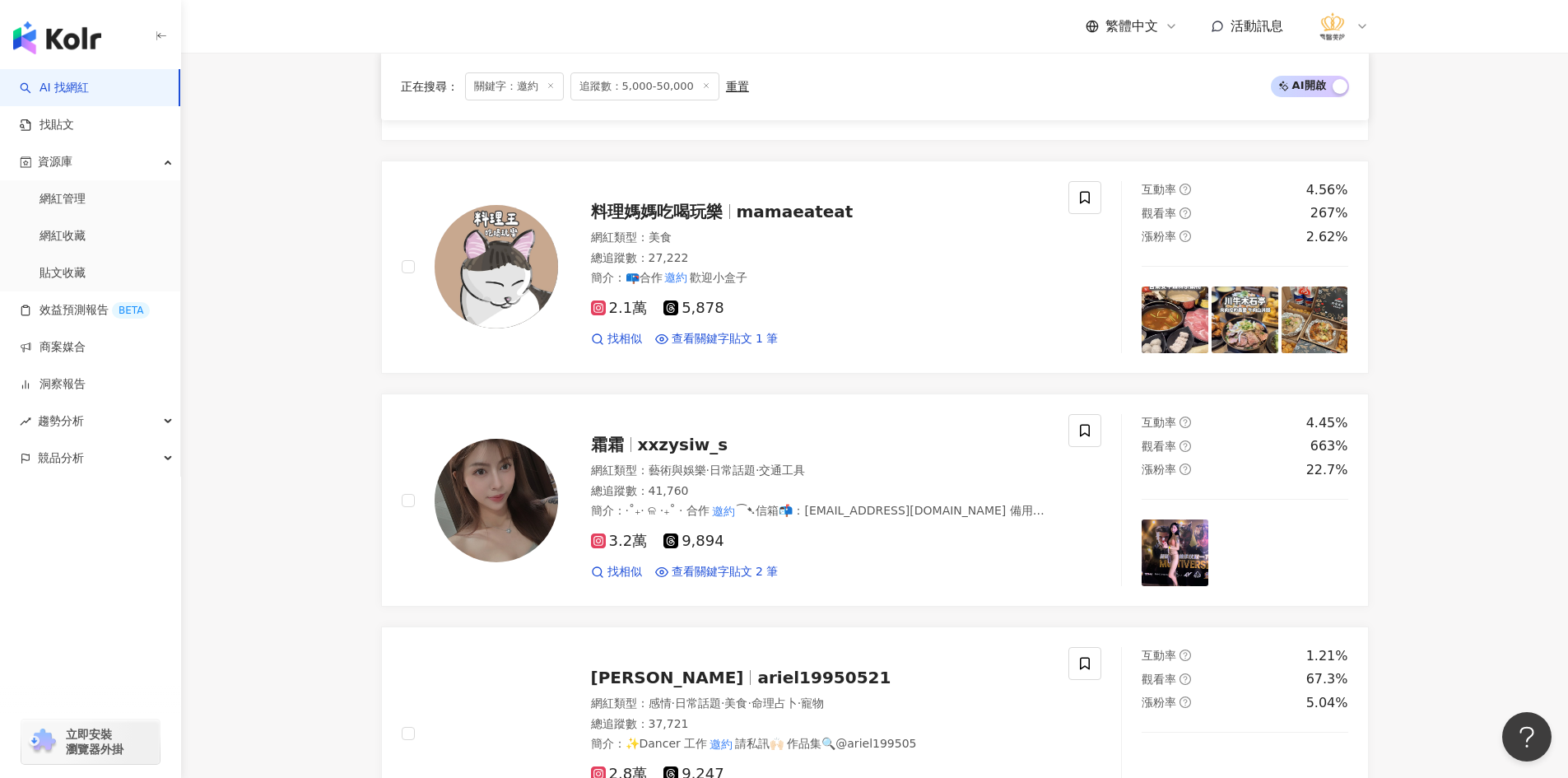
scroll to position [1977, 0]
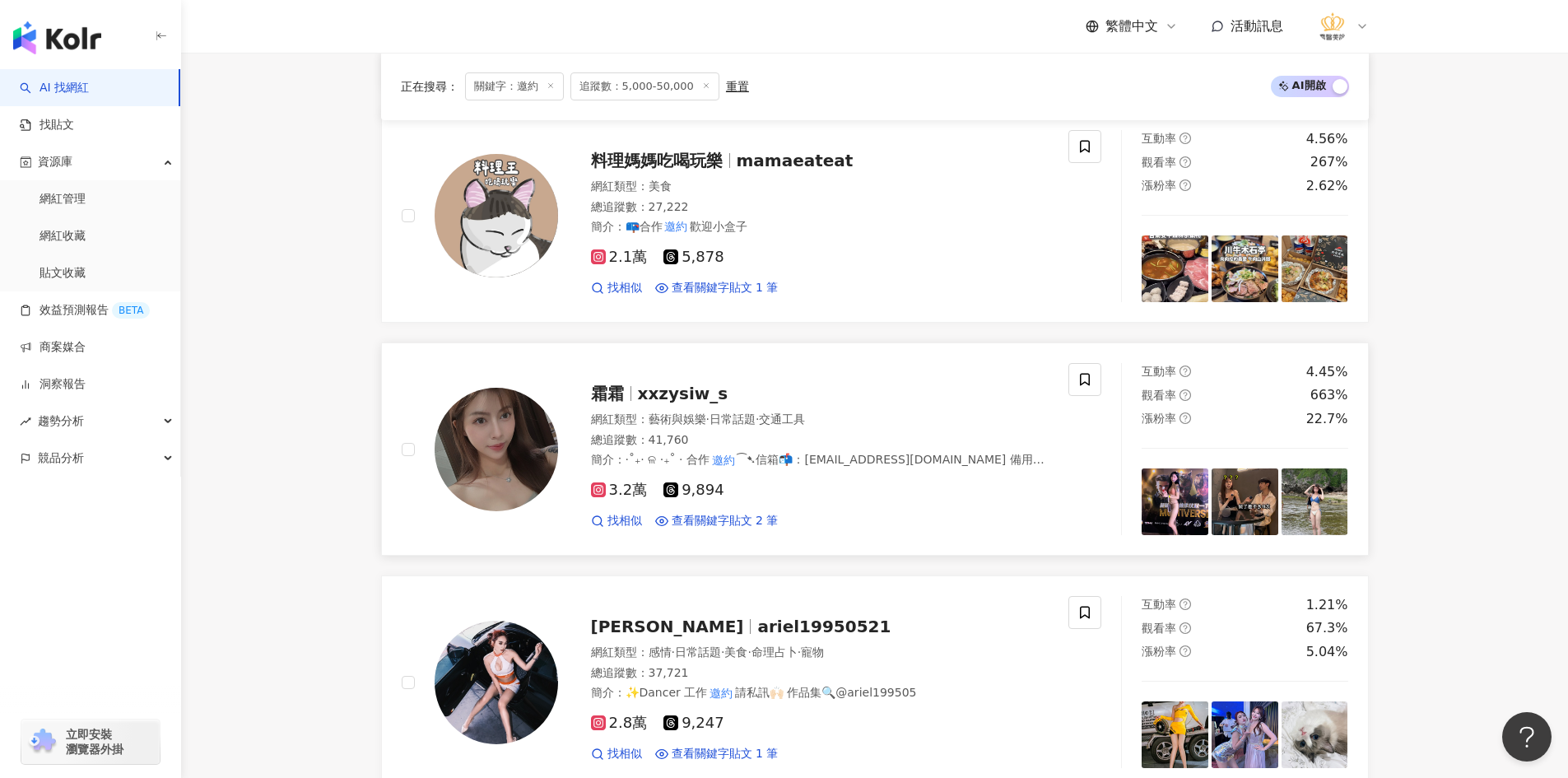
click at [539, 444] on img at bounding box center [496, 450] width 124 height 124
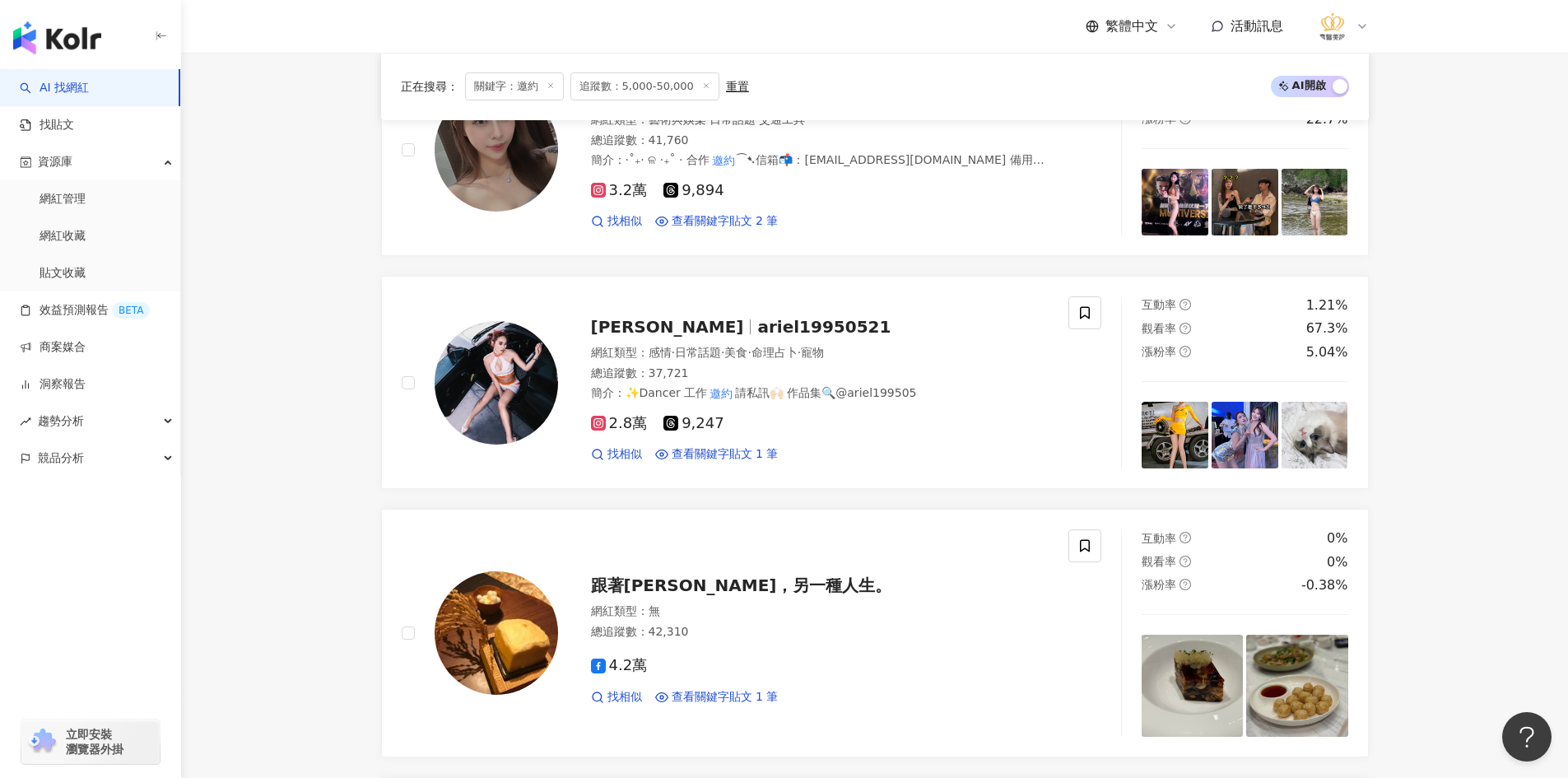
scroll to position [2305, 0]
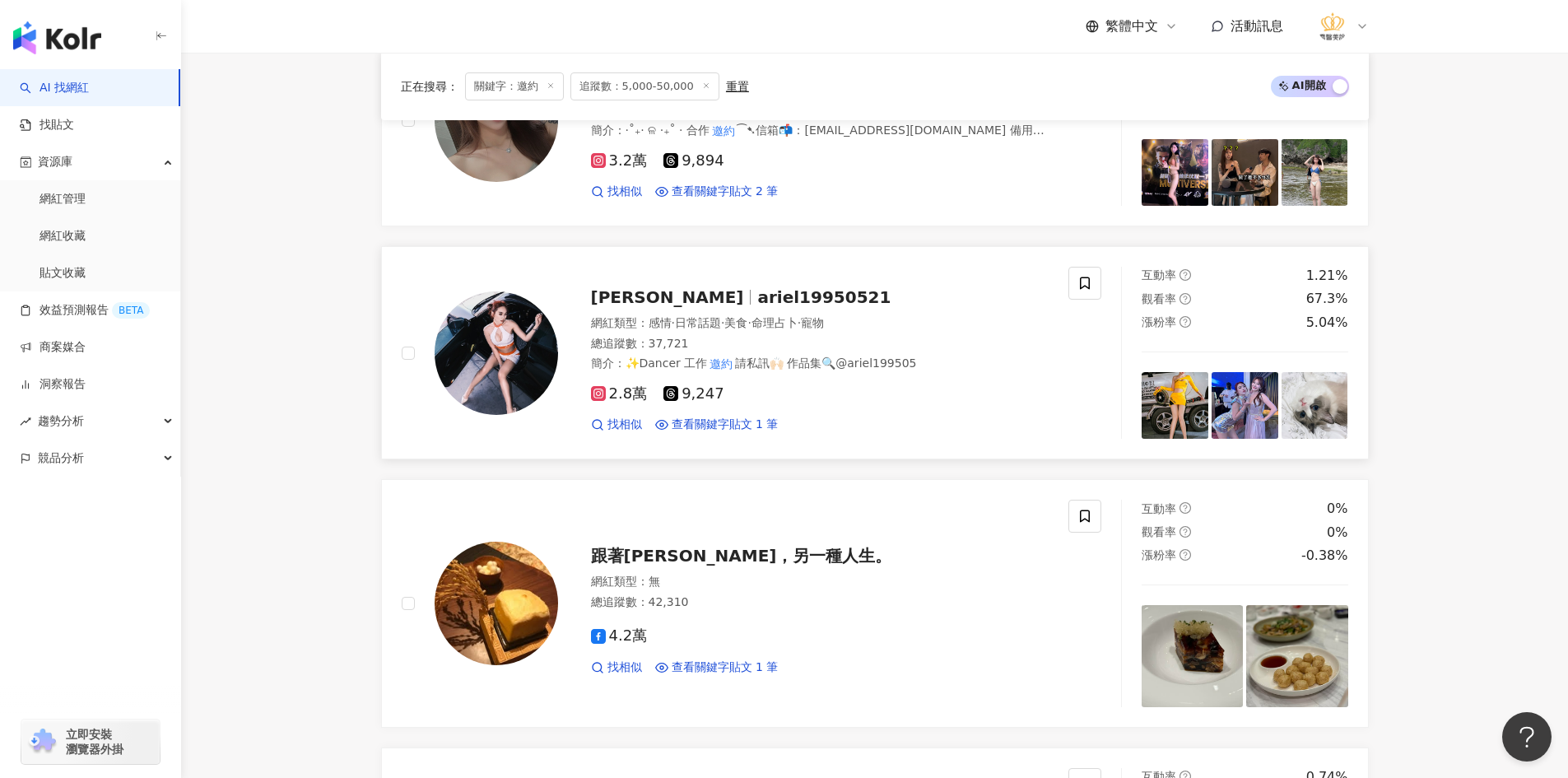
click at [519, 378] on img at bounding box center [496, 353] width 124 height 124
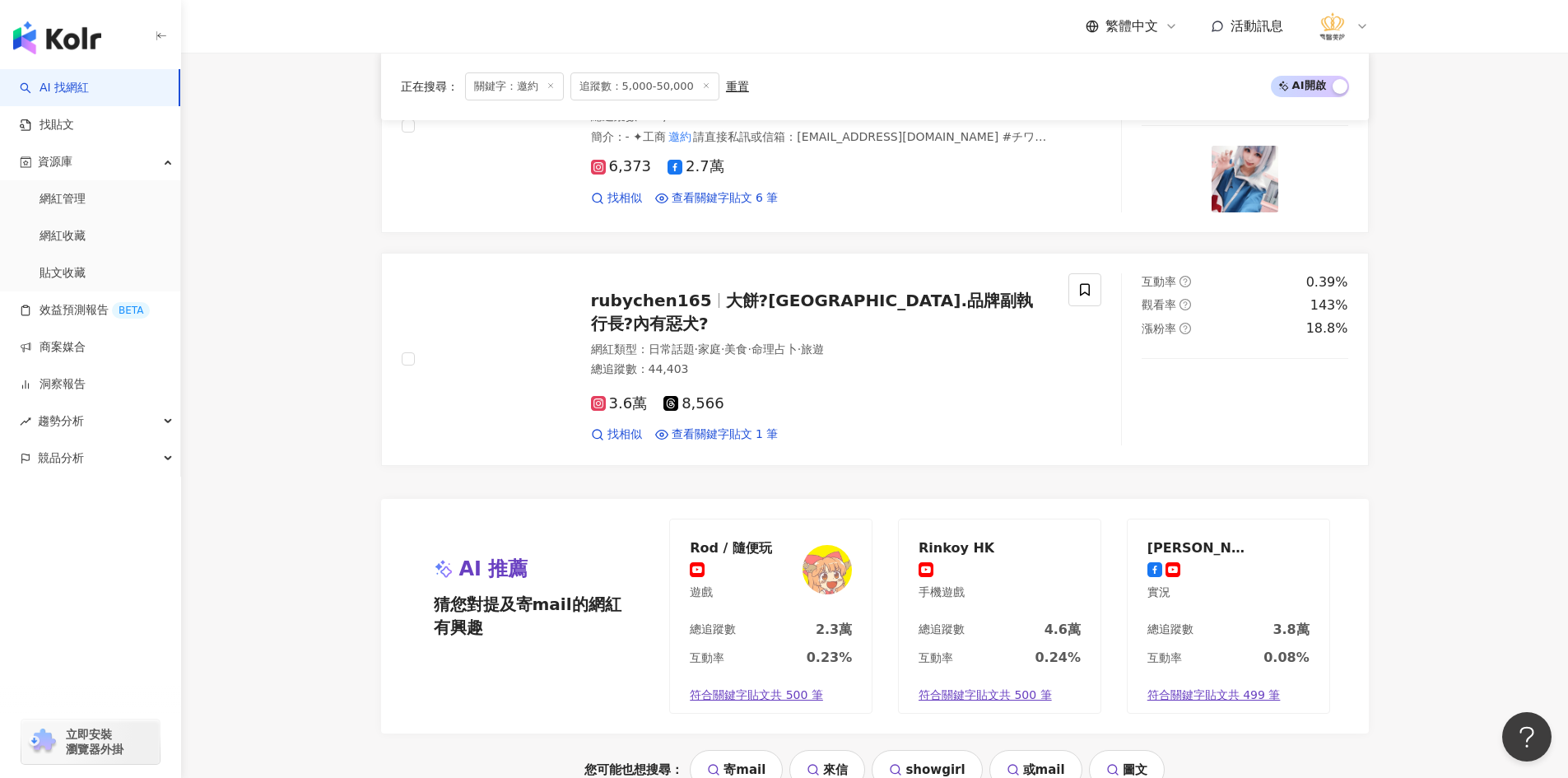
scroll to position [3047, 0]
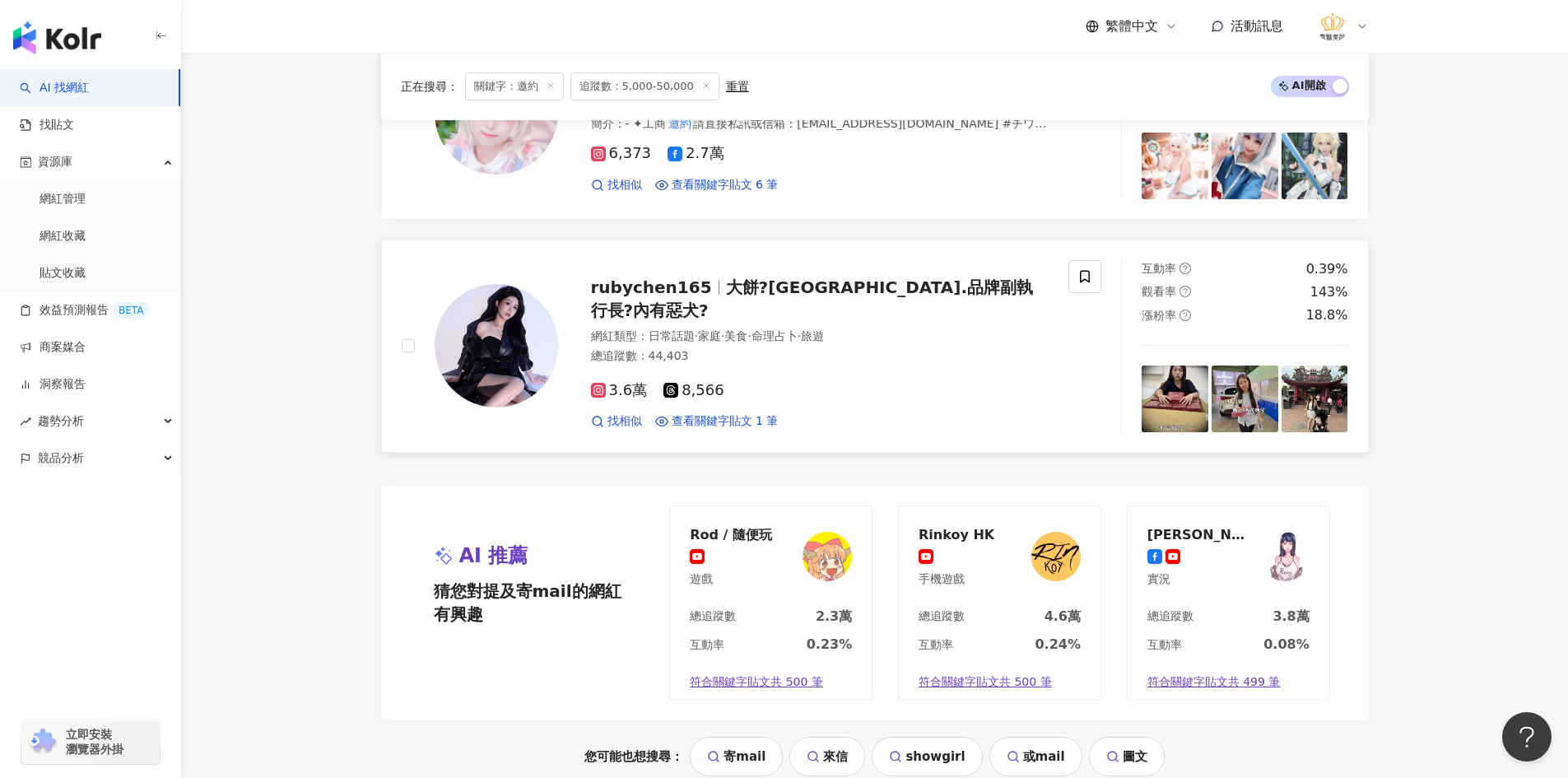
click at [482, 364] on img at bounding box center [496, 346] width 124 height 124
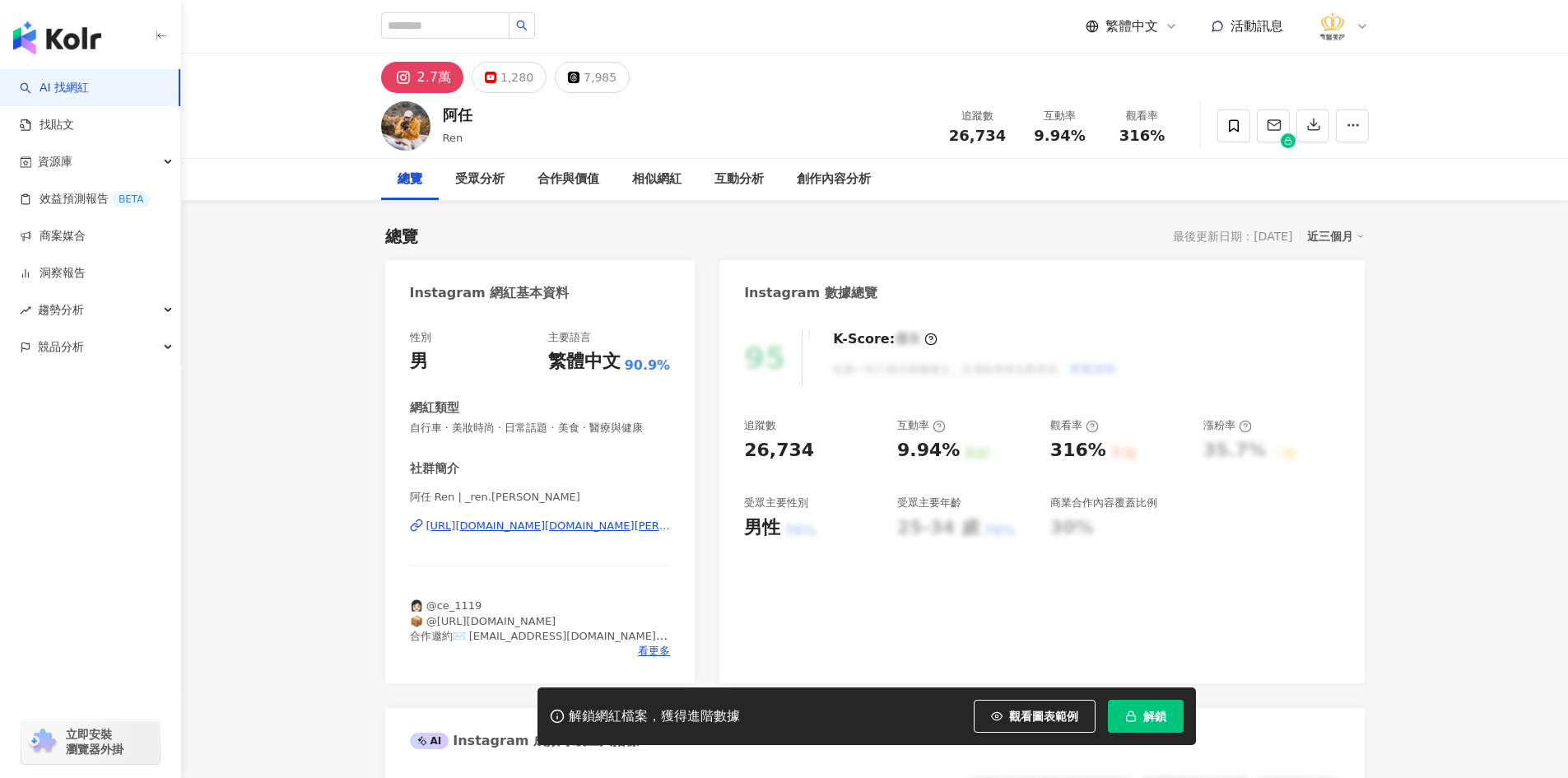
click at [483, 523] on div "[URL][DOMAIN_NAME][DOMAIN_NAME][PERSON_NAME]" at bounding box center [548, 525] width 245 height 14
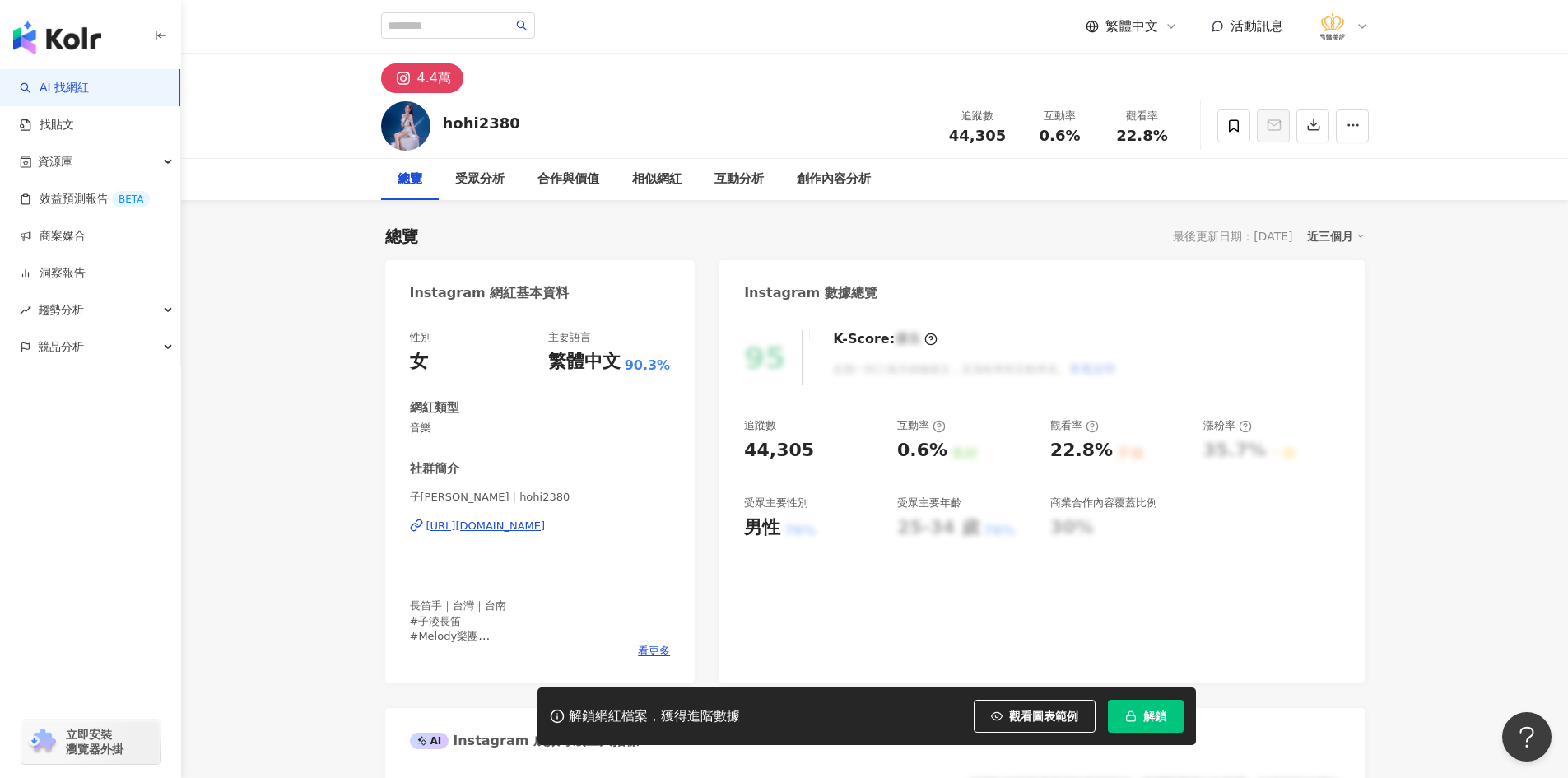
click at [545, 525] on div "https://www.instagram.com/hohi2380/" at bounding box center [486, 525] width 119 height 14
click at [512, 523] on div "https://www.instagram.com/hohi2380/" at bounding box center [486, 525] width 119 height 14
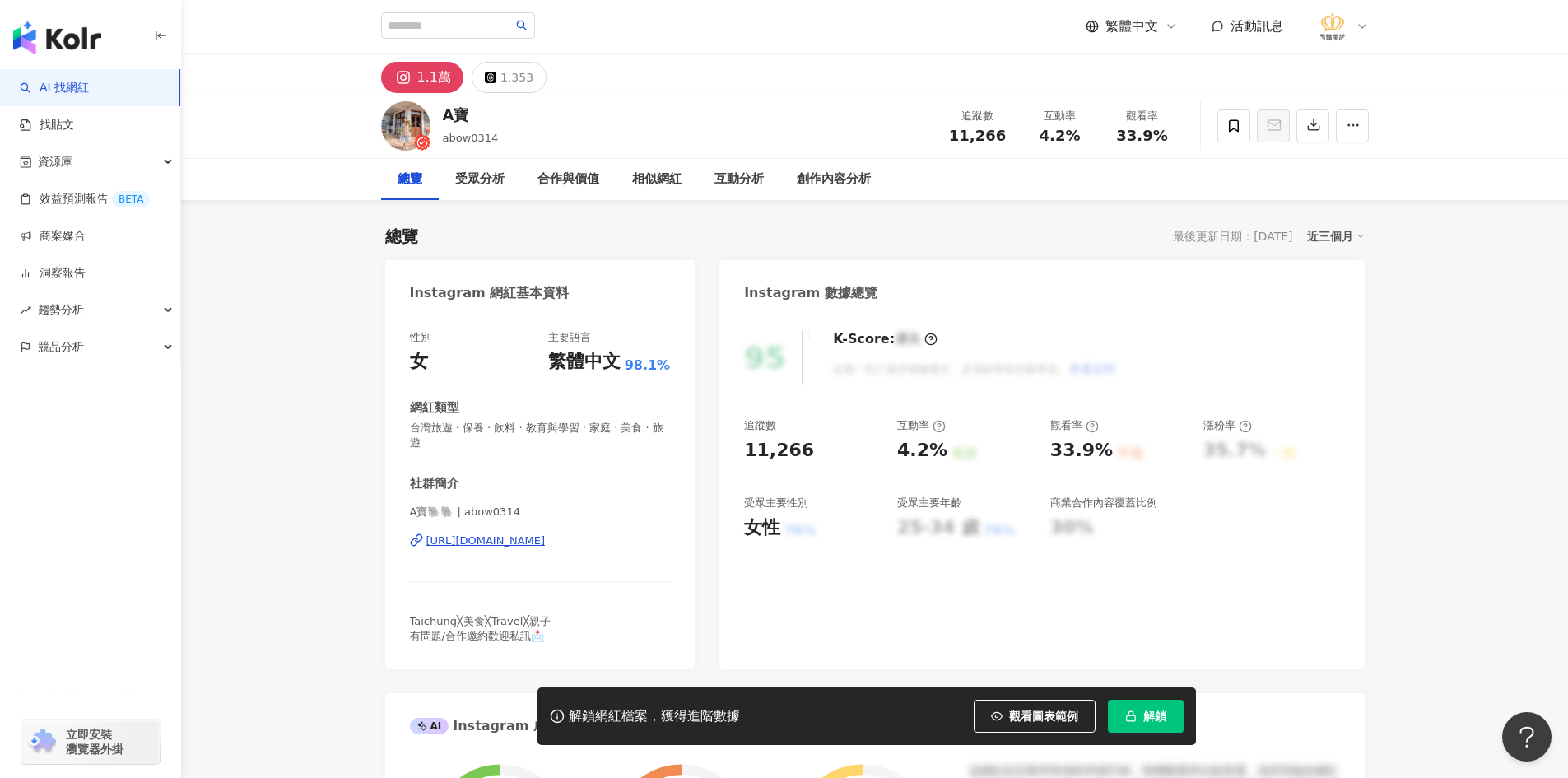
click at [495, 548] on div "https://www.instagram.com/abow0314/" at bounding box center [486, 541] width 119 height 14
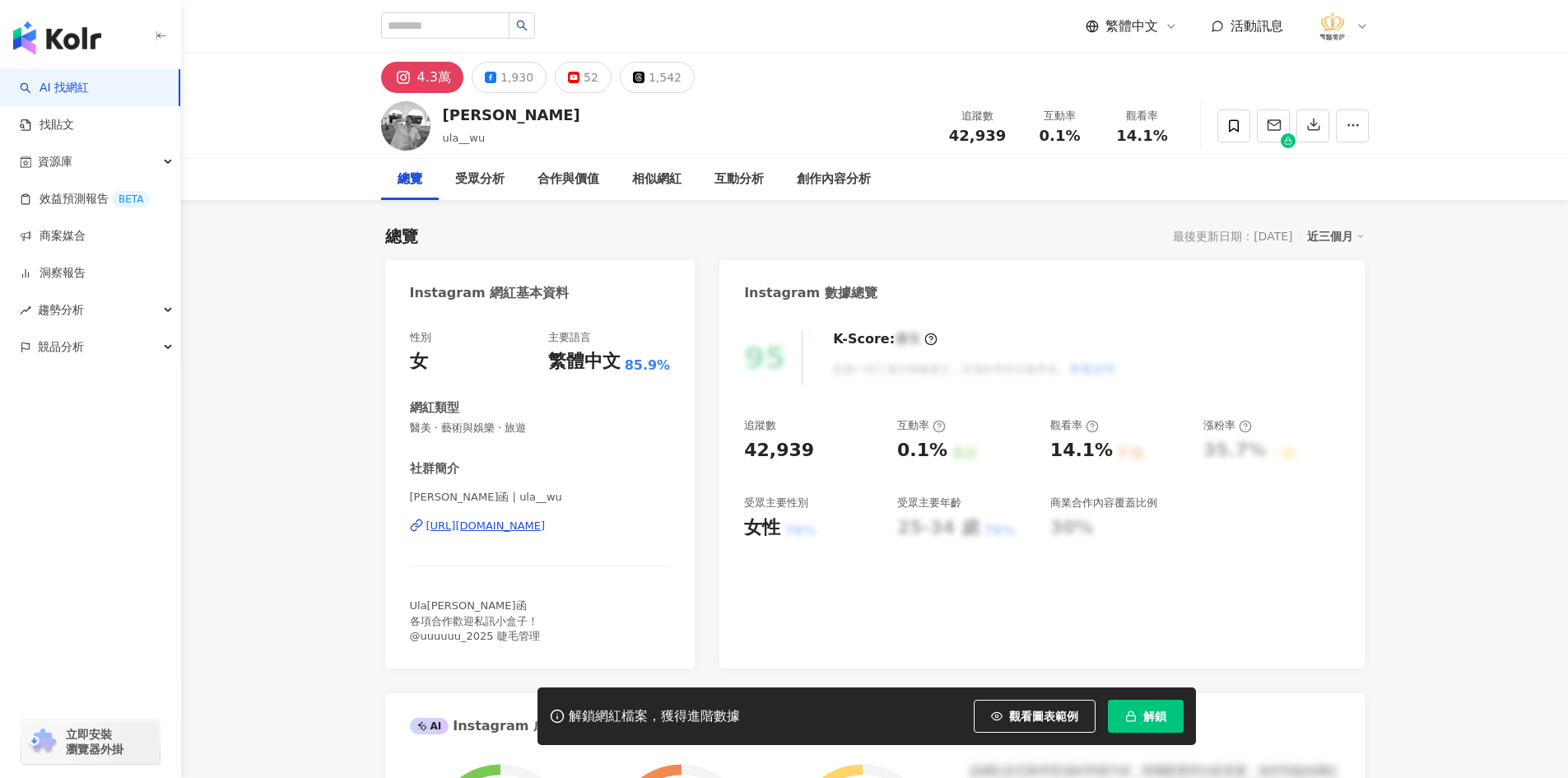
click at [544, 524] on div "https://www.instagram.com/ula__wu/" at bounding box center [486, 525] width 119 height 14
click at [504, 526] on div "https://www.instagram.com/ula__wu/" at bounding box center [486, 525] width 119 height 14
click at [1236, 135] on span at bounding box center [1234, 126] width 33 height 33
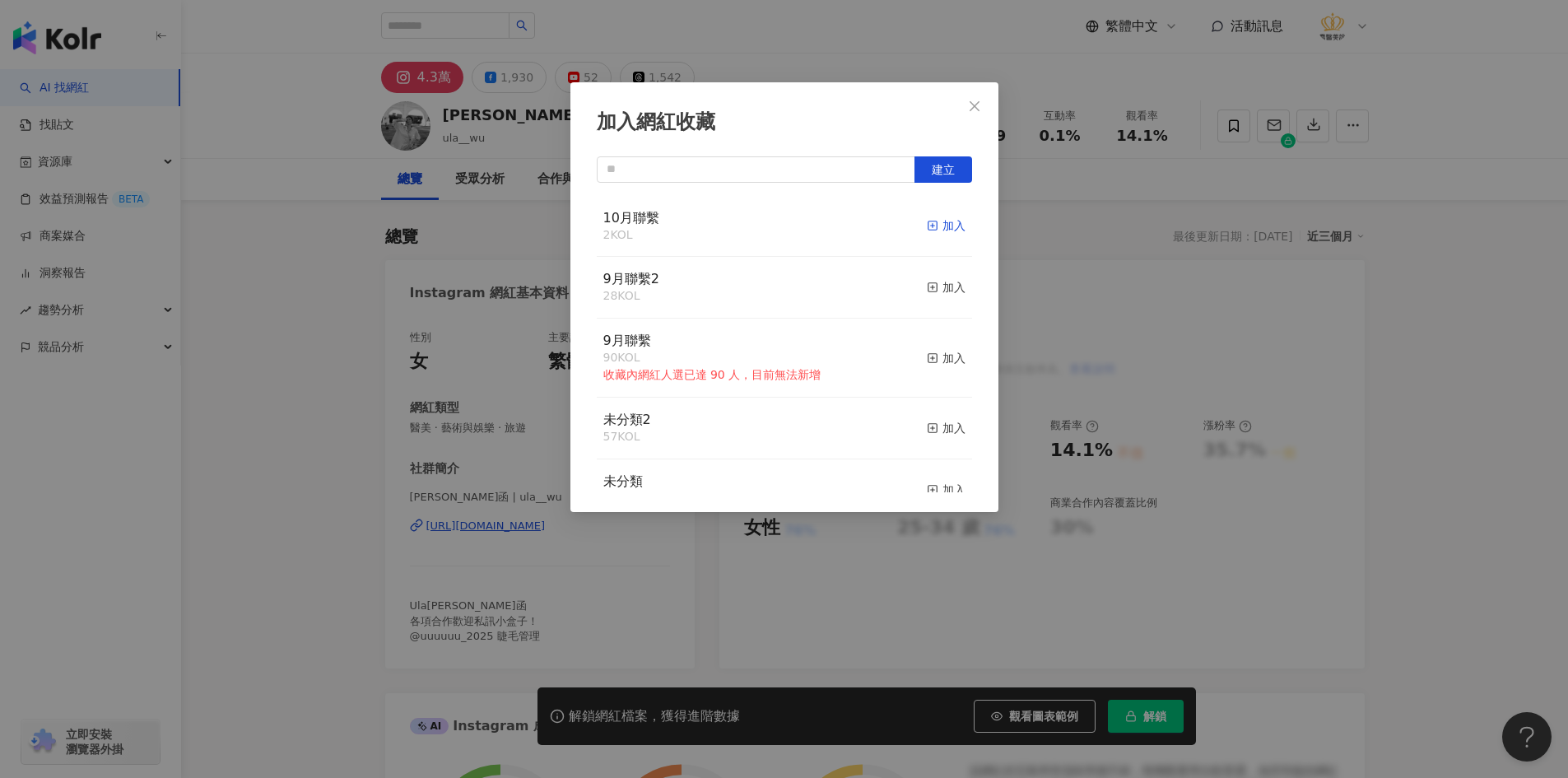
click at [927, 228] on icon "button" at bounding box center [932, 226] width 12 height 12
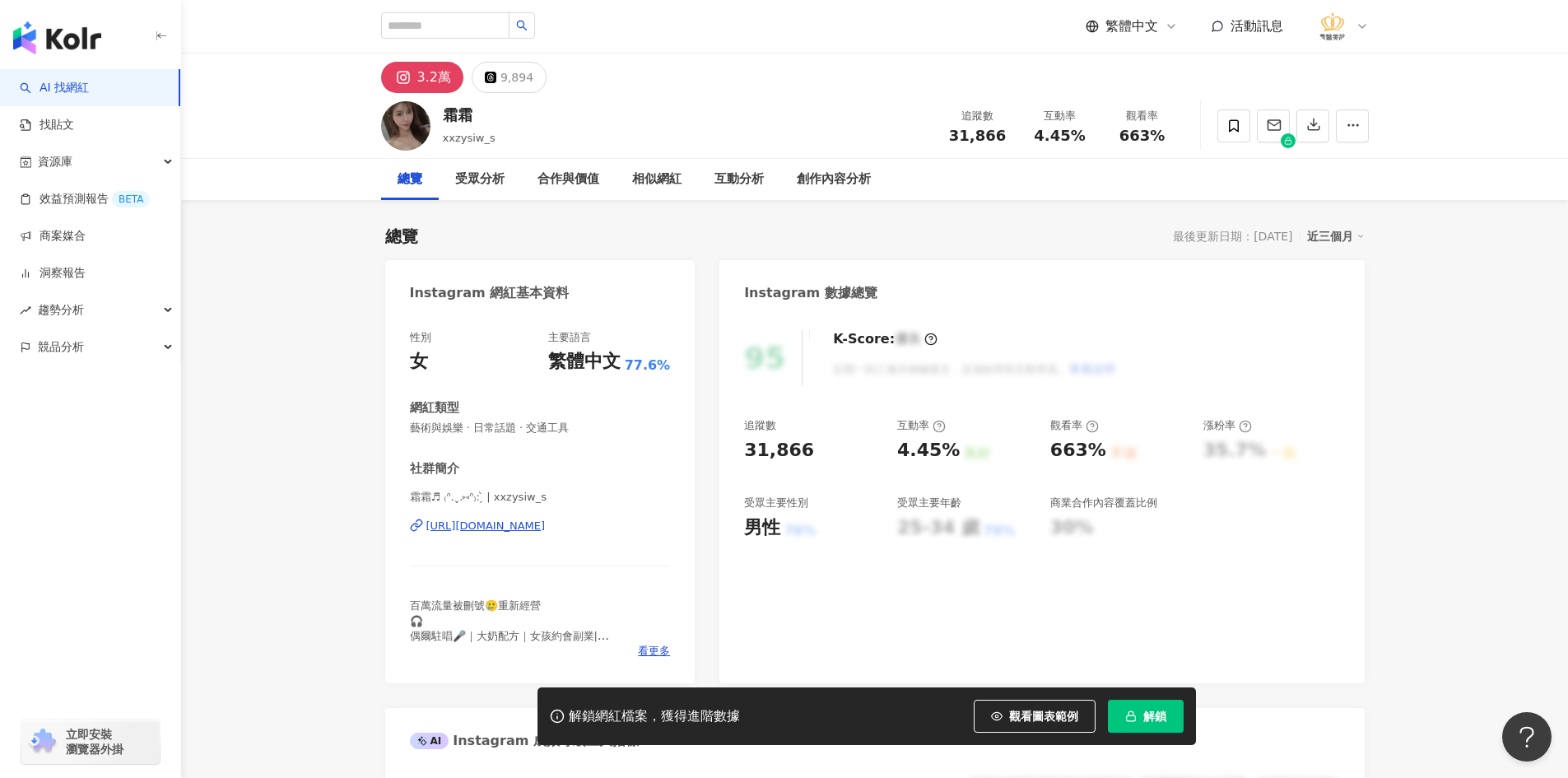
click at [503, 531] on div "https://www.instagram.com/xxzysiw_s/" at bounding box center [486, 525] width 119 height 14
click at [1229, 134] on span at bounding box center [1234, 126] width 33 height 33
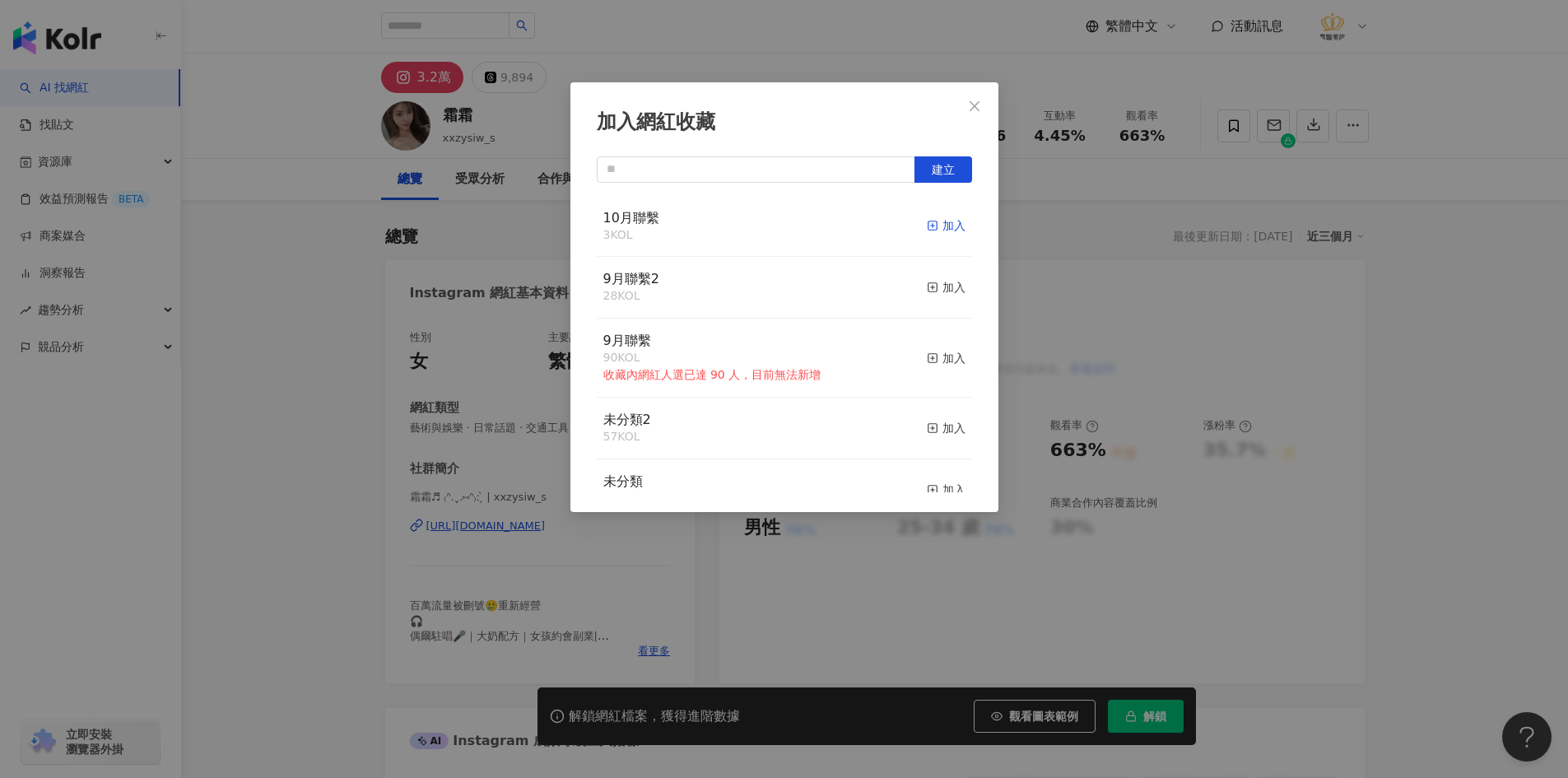
click at [927, 219] on span "button" at bounding box center [932, 226] width 12 height 13
click at [979, 109] on icon "close" at bounding box center [975, 107] width 13 height 13
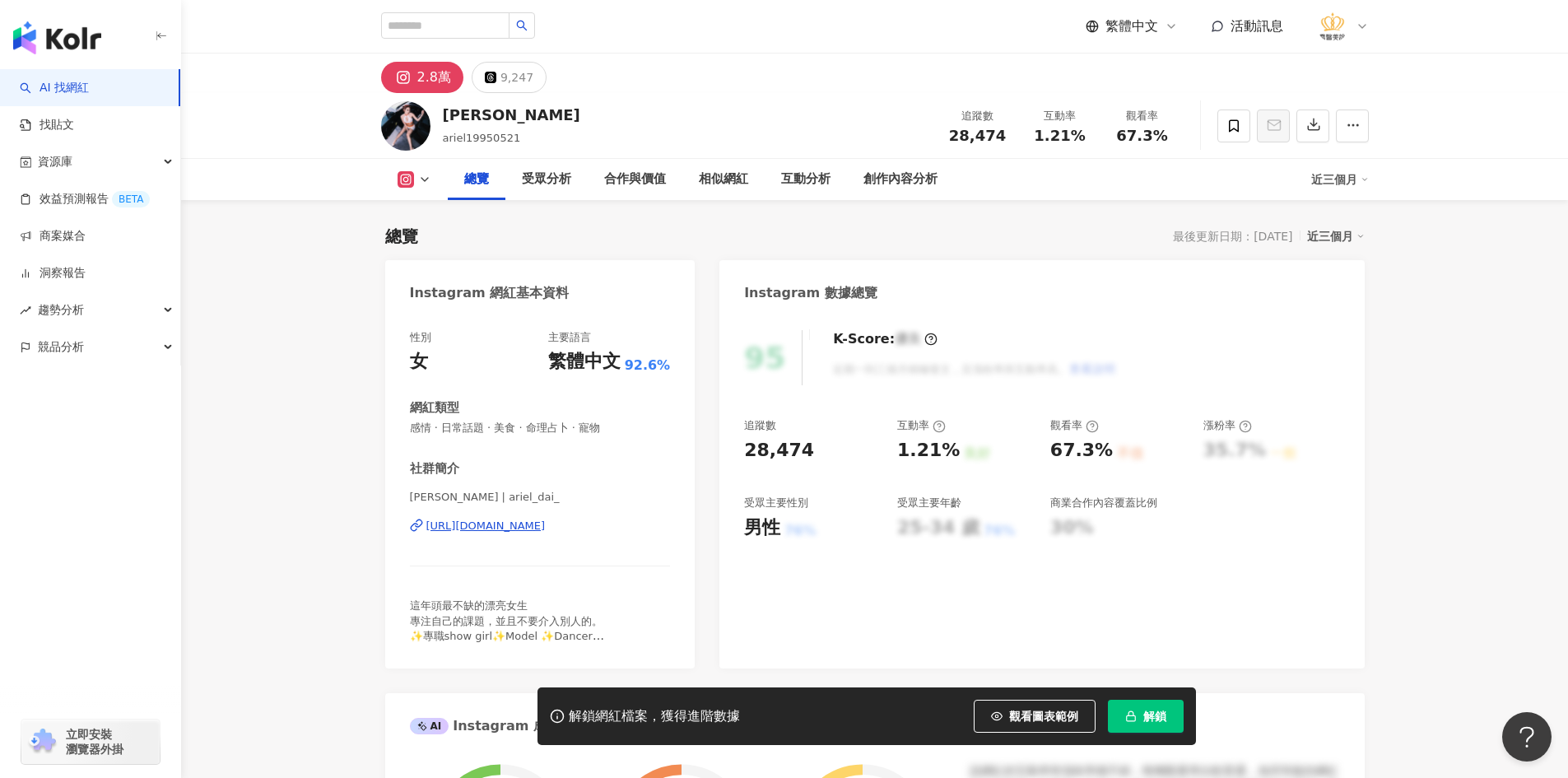
click at [555, 513] on div "宋宸 | ariel_dai_ https://www.instagram.com/ariel_dai_/" at bounding box center [541, 538] width 261 height 96
click at [545, 527] on div "https://www.instagram.com/ariel_dai_/" at bounding box center [486, 525] width 119 height 14
click at [1234, 129] on icon at bounding box center [1234, 125] width 10 height 12
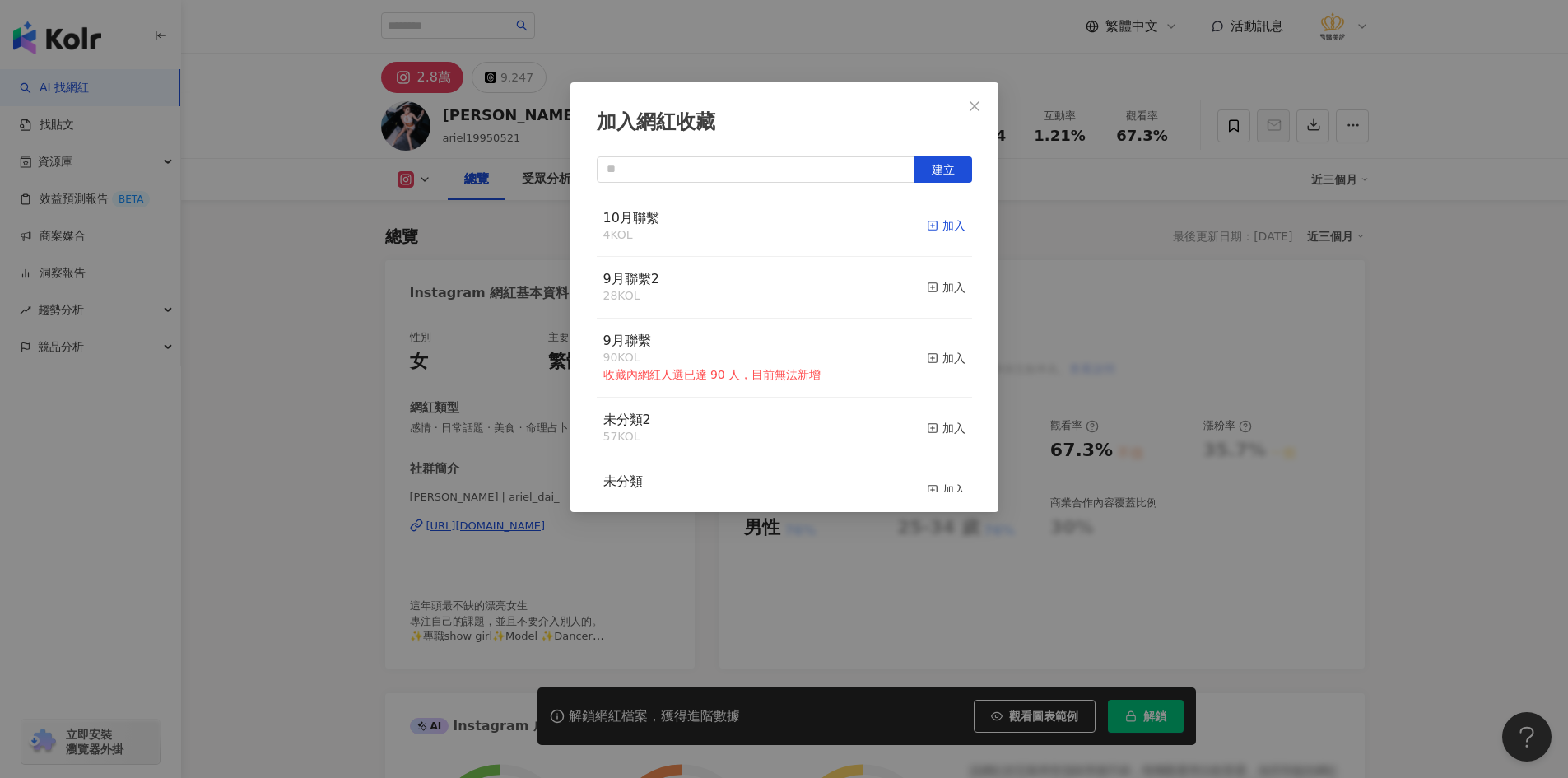
click at [932, 224] on div "加入" at bounding box center [946, 225] width 38 height 18
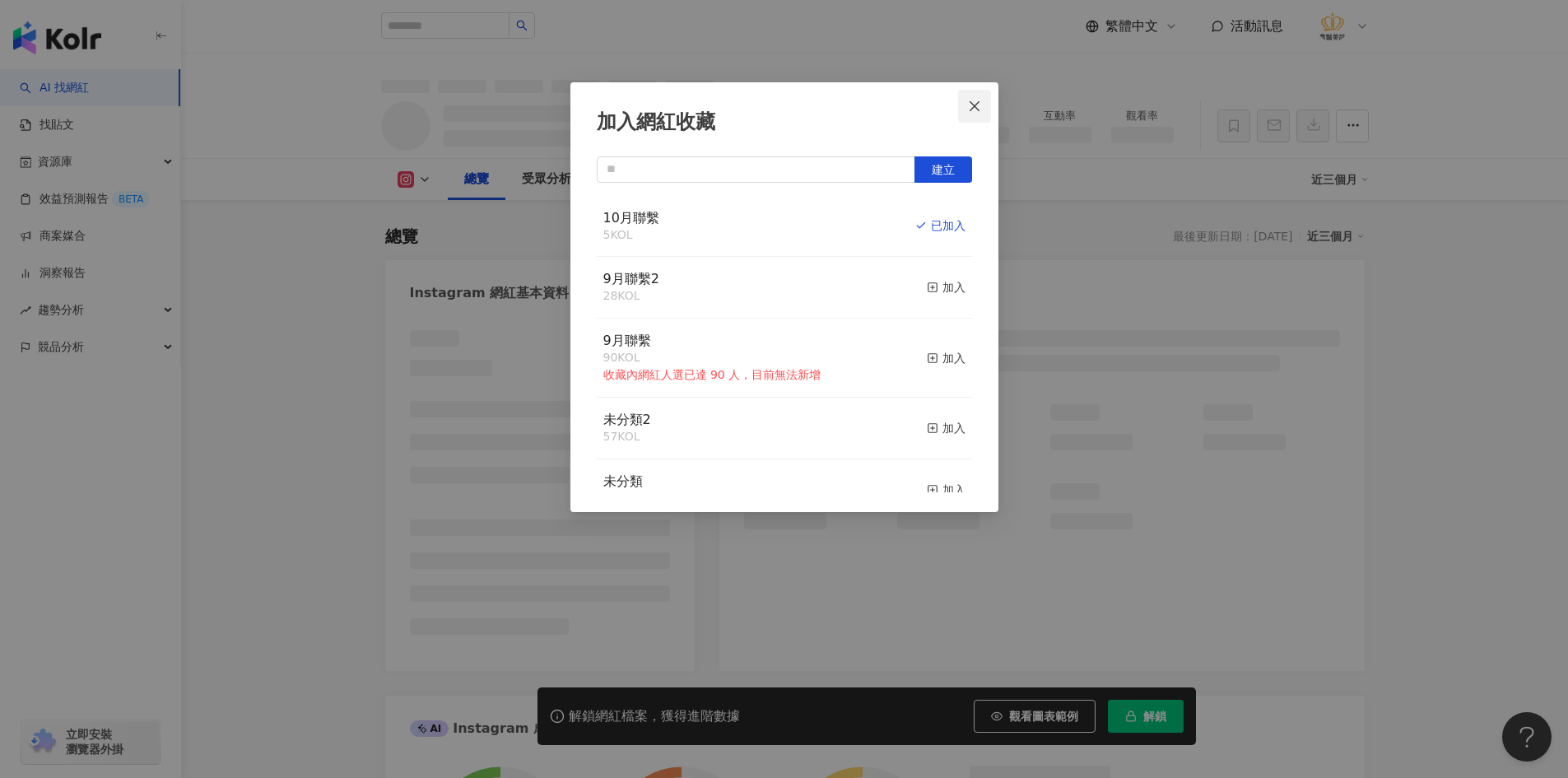
click at [977, 107] on icon "close" at bounding box center [975, 106] width 10 height 10
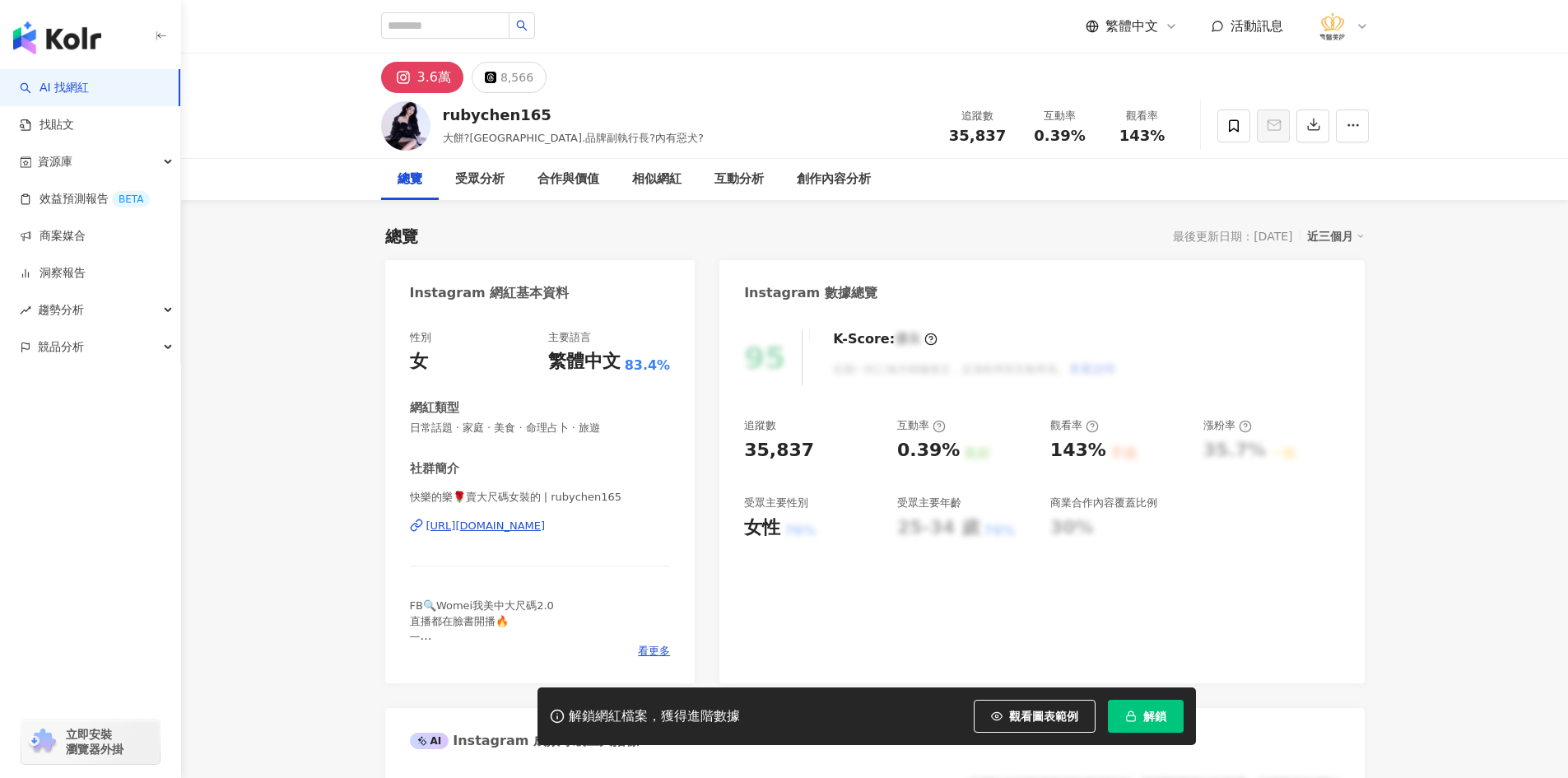
click at [482, 532] on div "[URL][DOMAIN_NAME]" at bounding box center [486, 525] width 119 height 14
